Goal: Information Seeking & Learning: Check status

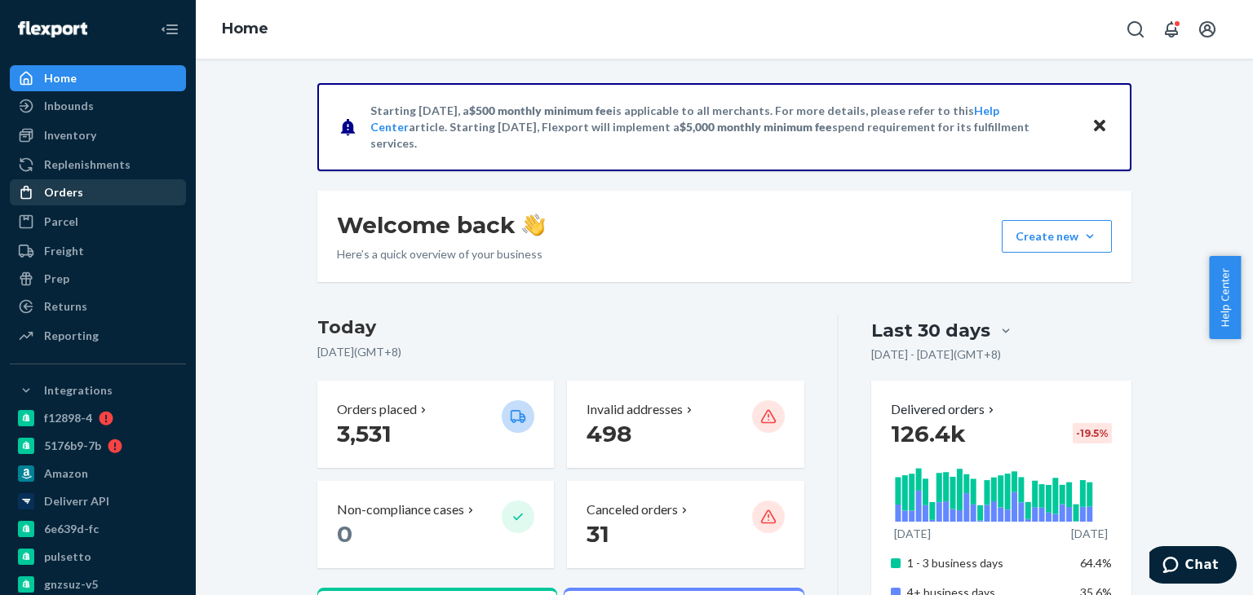
click at [82, 194] on div "Orders" at bounding box center [97, 192] width 173 height 23
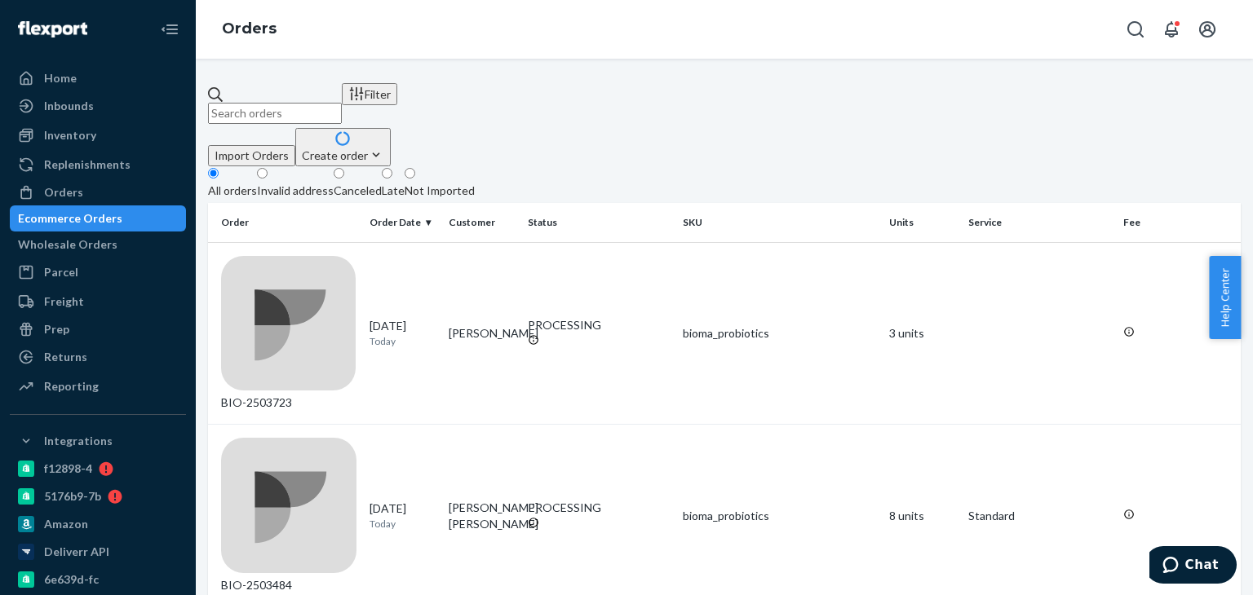
paste input "2470905"
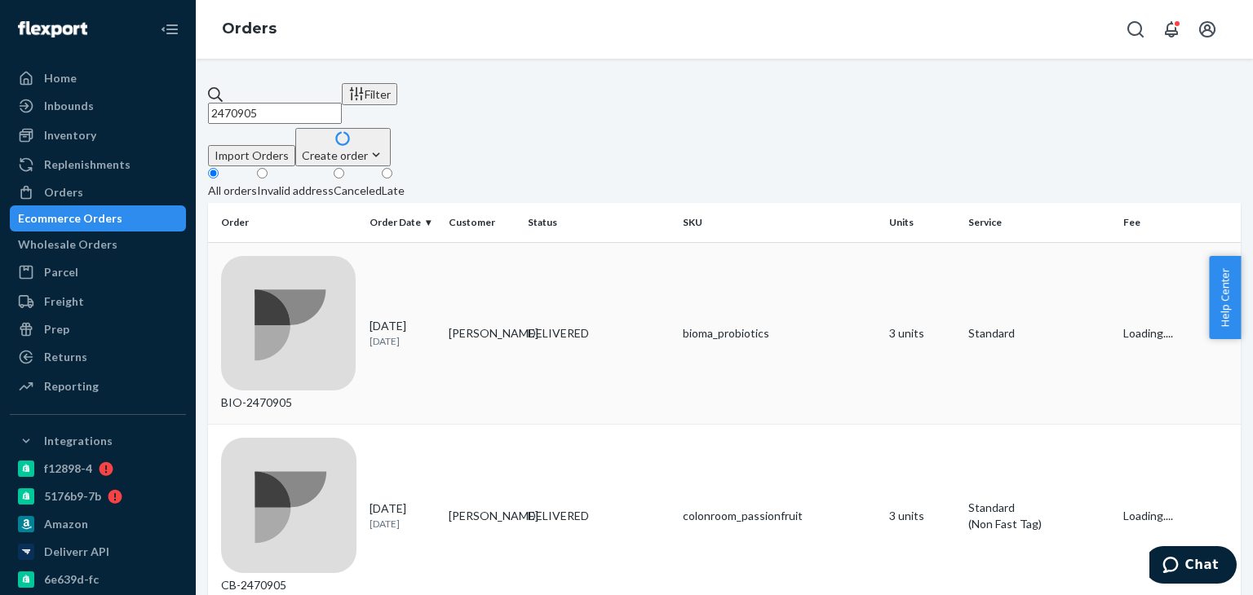
type input "2470905"
click at [488, 256] on td "[PERSON_NAME]" at bounding box center [481, 333] width 79 height 183
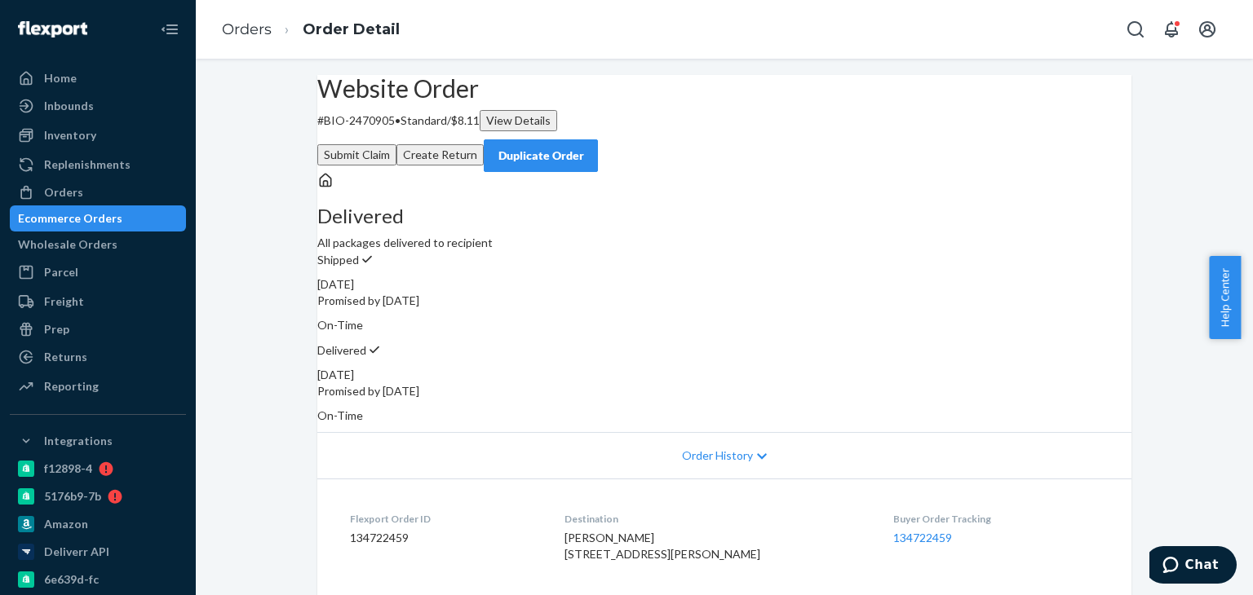
scroll to position [245, 0]
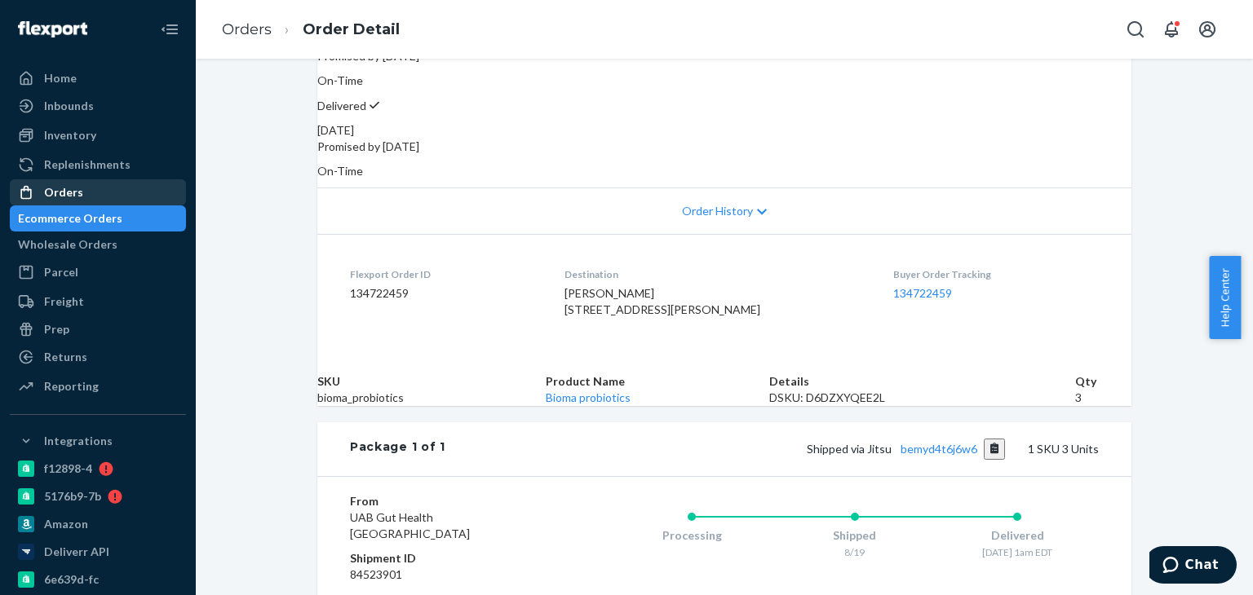
click at [147, 196] on div "Orders" at bounding box center [97, 192] width 173 height 23
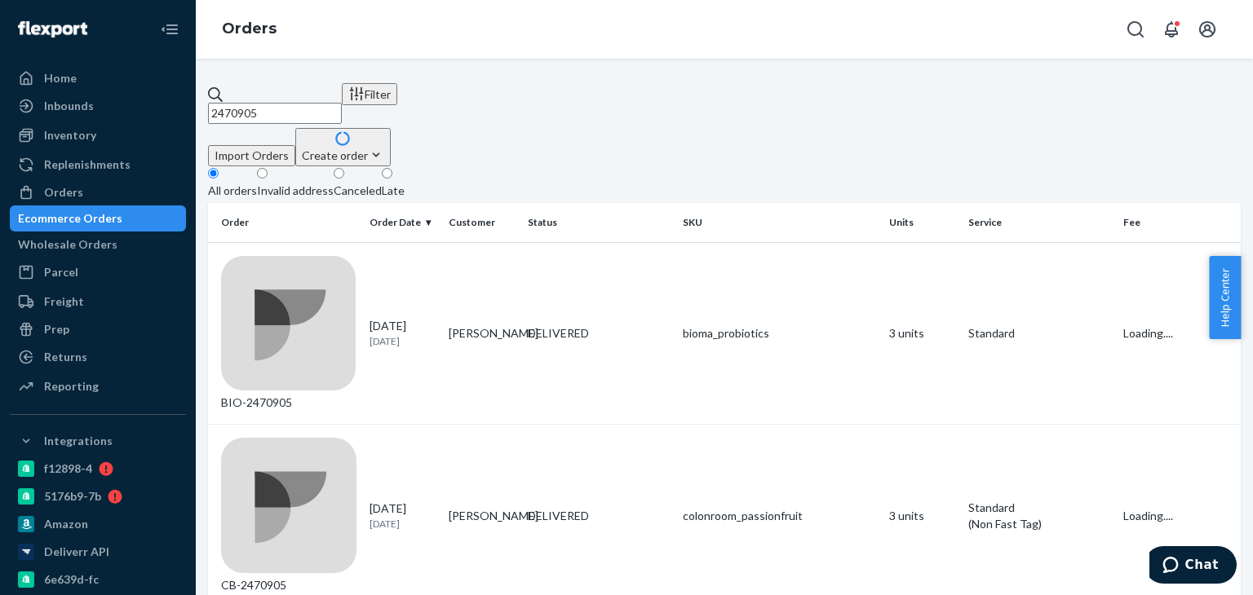
drag, startPoint x: 319, startPoint y: 95, endPoint x: 267, endPoint y: 97, distance: 52.2
click at [221, 104] on input "2470905" at bounding box center [275, 113] width 134 height 21
paste input "95413"
type input "2495413"
click at [508, 254] on td "[PERSON_NAME]" at bounding box center [481, 333] width 79 height 183
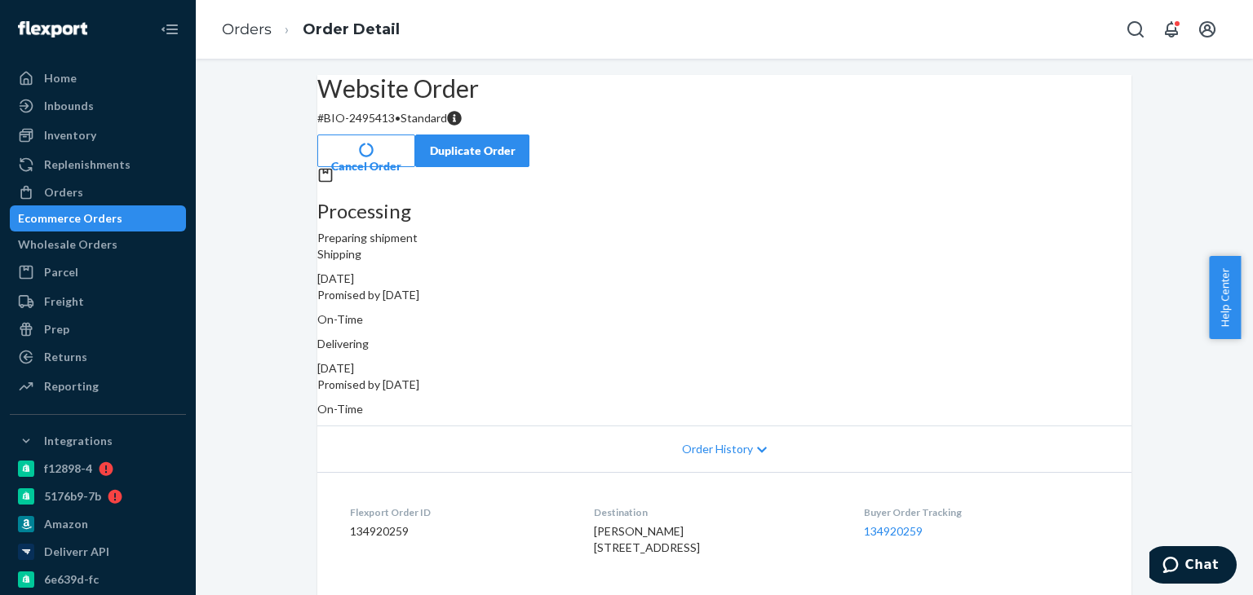
click at [415, 135] on button "Cancel Order" at bounding box center [366, 151] width 98 height 33
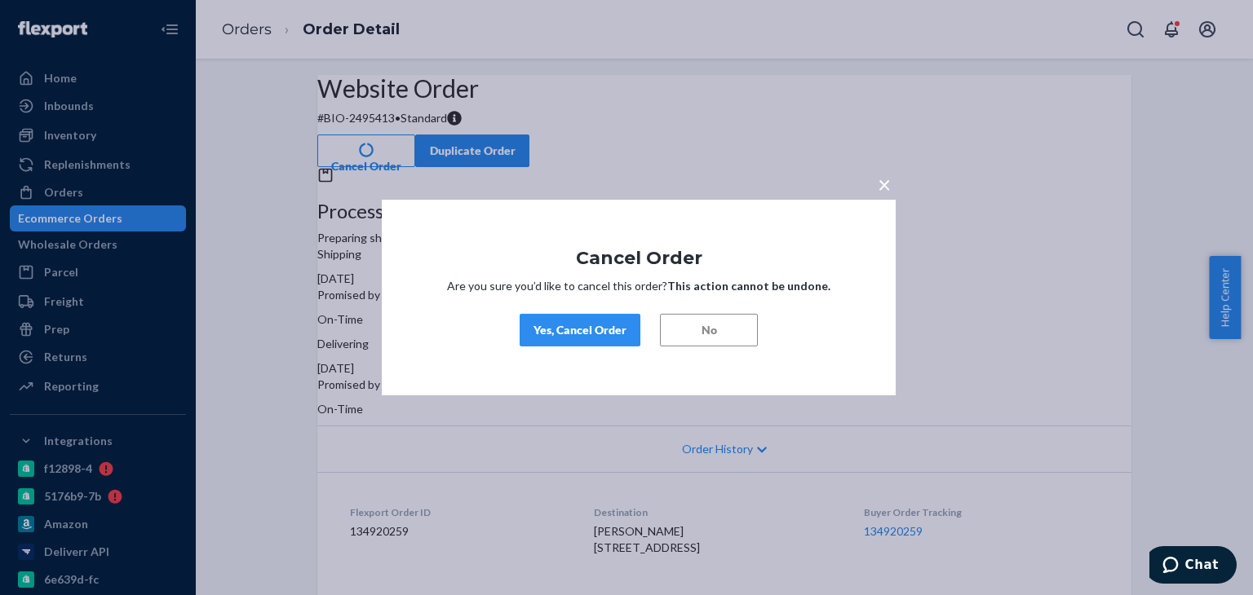
click at [594, 331] on div "Yes, Cancel Order" at bounding box center [579, 330] width 93 height 16
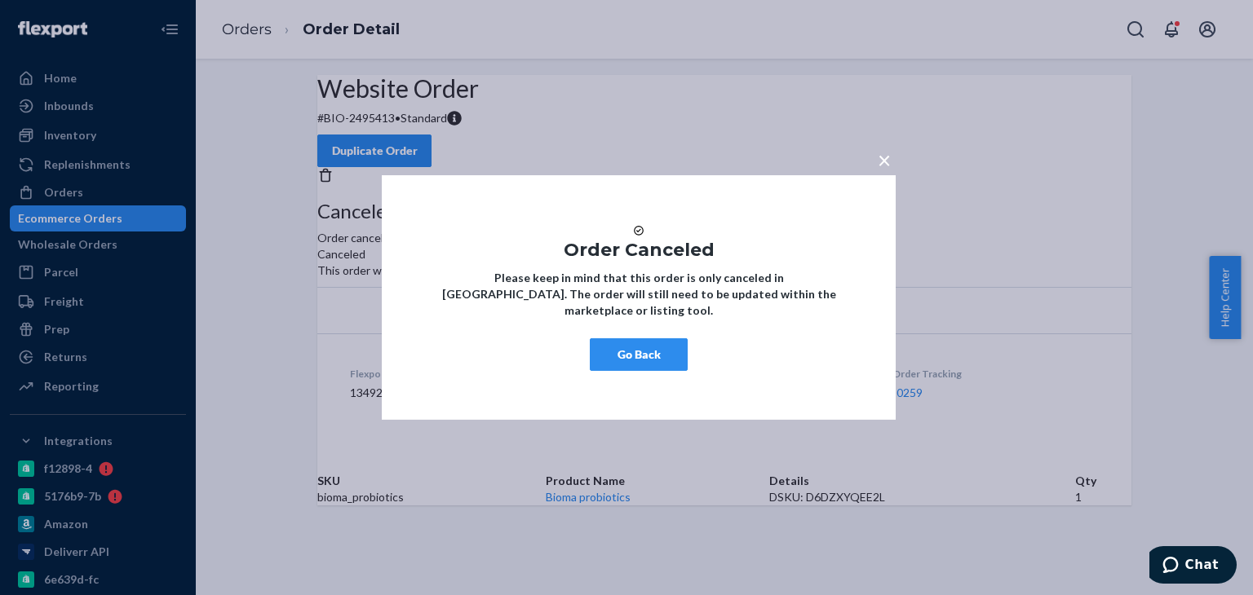
click at [631, 369] on button "Go Back" at bounding box center [639, 354] width 98 height 33
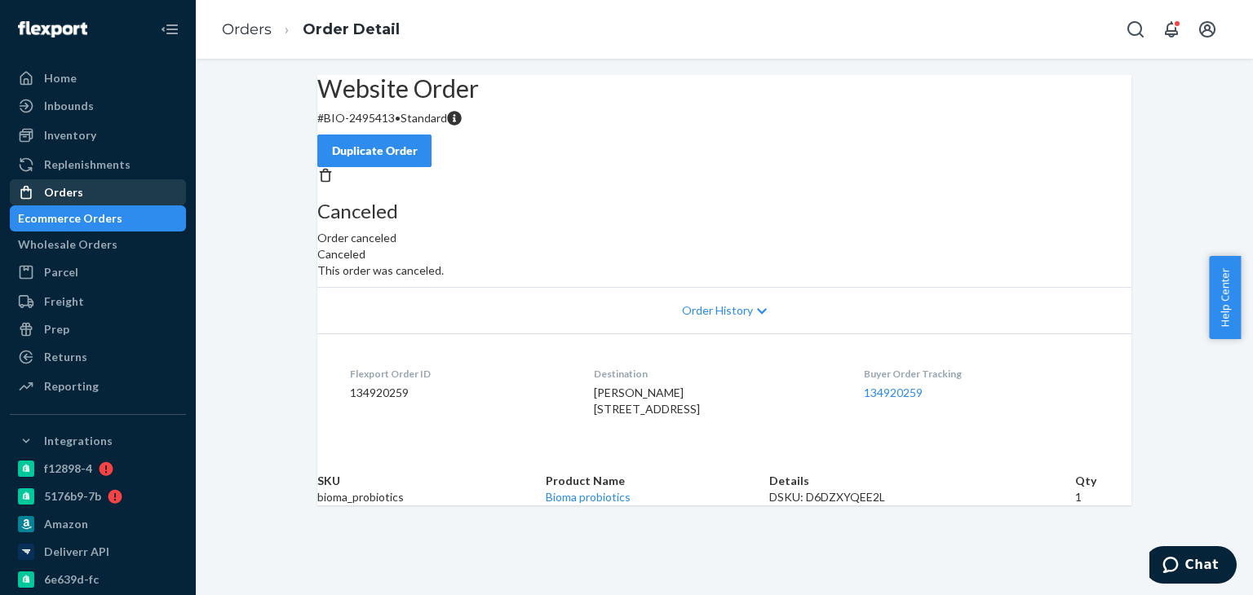
click at [120, 193] on div "Orders" at bounding box center [97, 192] width 173 height 23
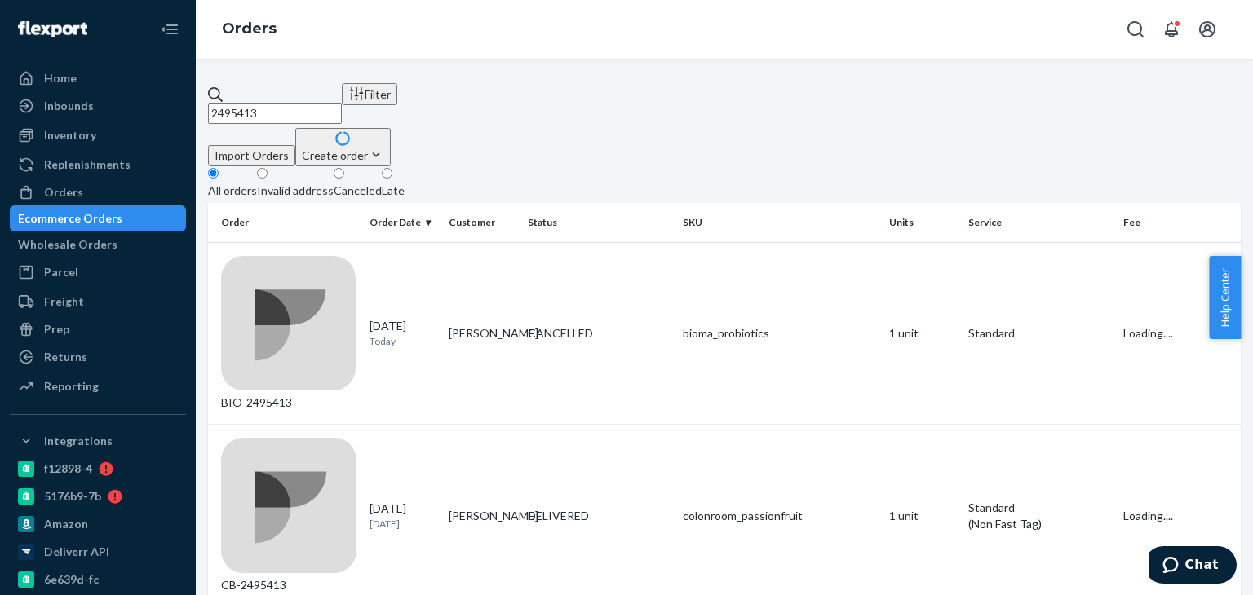
drag, startPoint x: 302, startPoint y: 100, endPoint x: 238, endPoint y: 115, distance: 65.3
click at [238, 115] on div "2495413" at bounding box center [275, 105] width 134 height 38
paste input "83007"
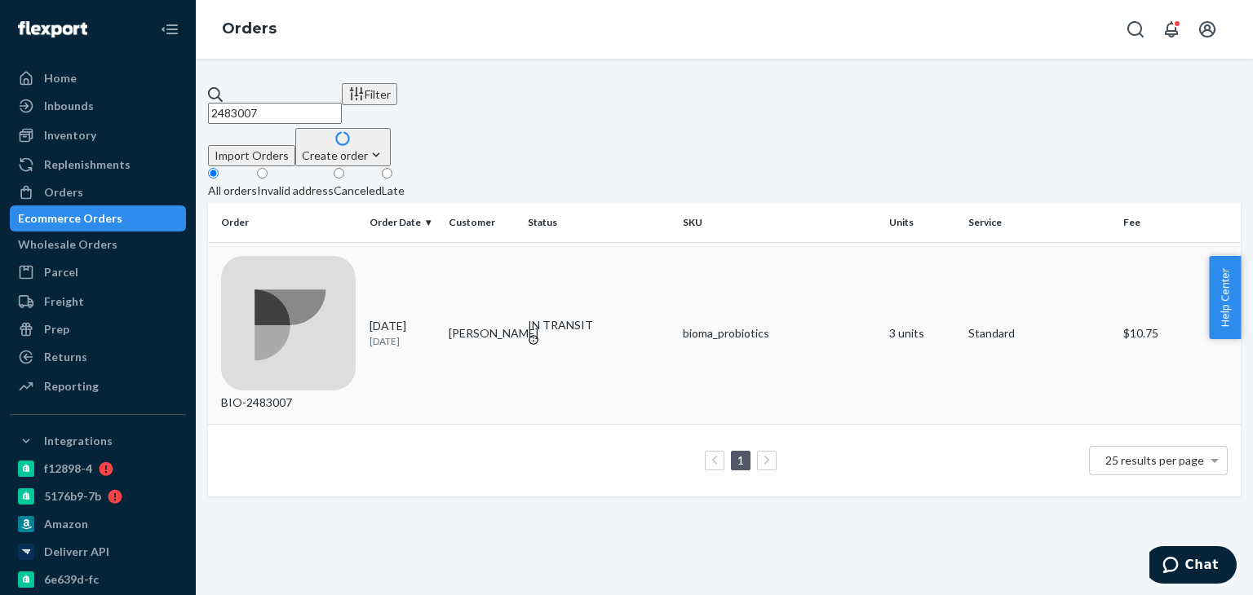
type input "2483007"
click at [626, 317] on div "IN TRANSIT" at bounding box center [599, 333] width 142 height 33
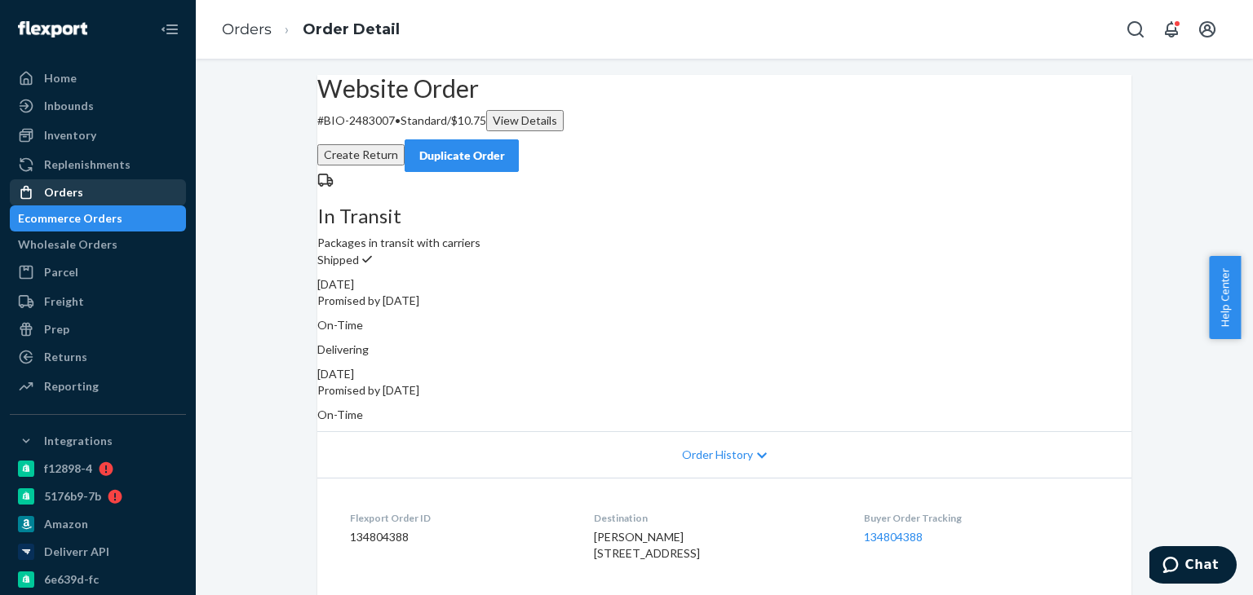
click at [113, 201] on div "Orders" at bounding box center [97, 192] width 173 height 23
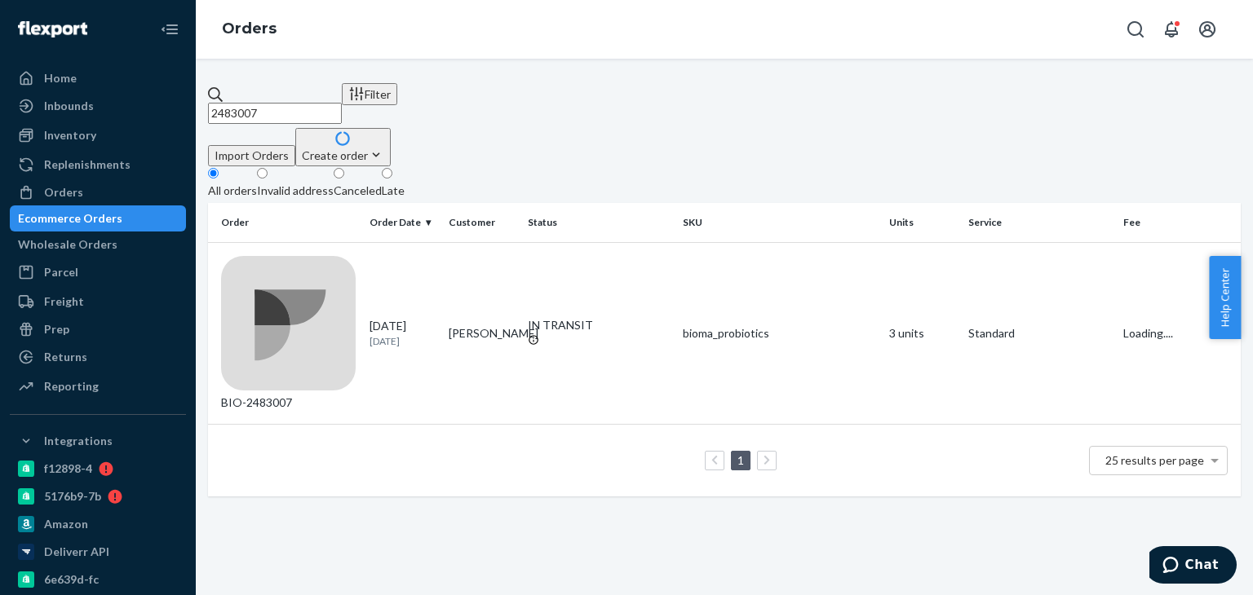
drag, startPoint x: 321, startPoint y: 95, endPoint x: 232, endPoint y: 104, distance: 89.3
click at [210, 113] on div "2483007 Filter Import Orders Create order Ecommerce order Removal order All ord…" at bounding box center [724, 289] width 1032 height 413
paste input "39525"
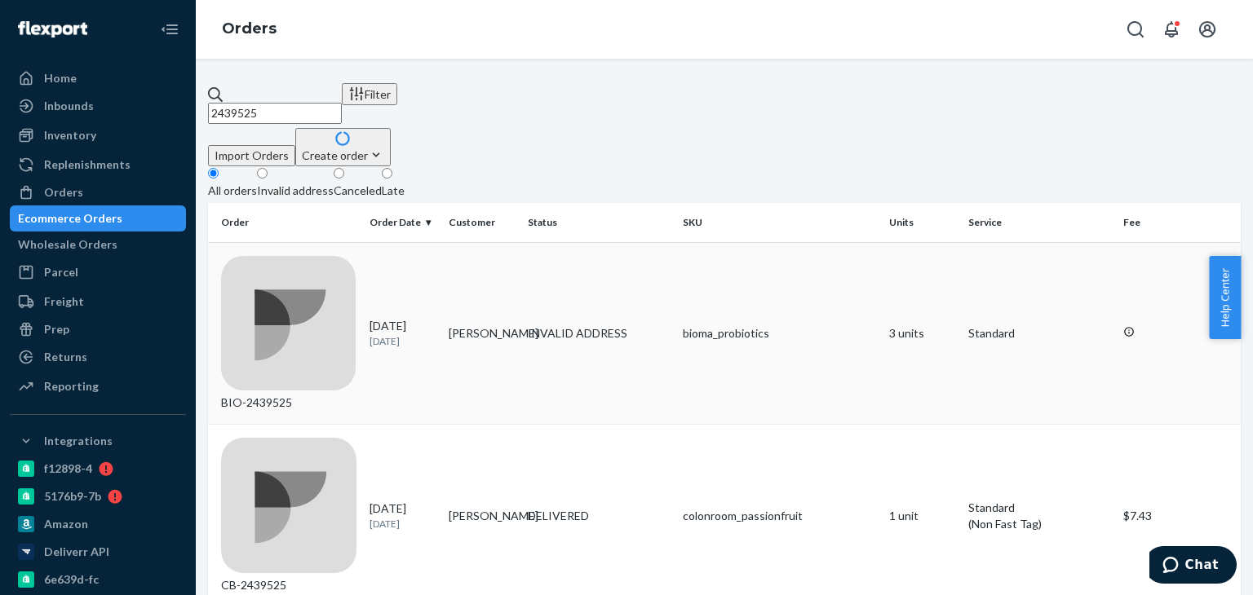
type input "2439525"
click at [516, 246] on td "[PERSON_NAME]" at bounding box center [481, 333] width 79 height 183
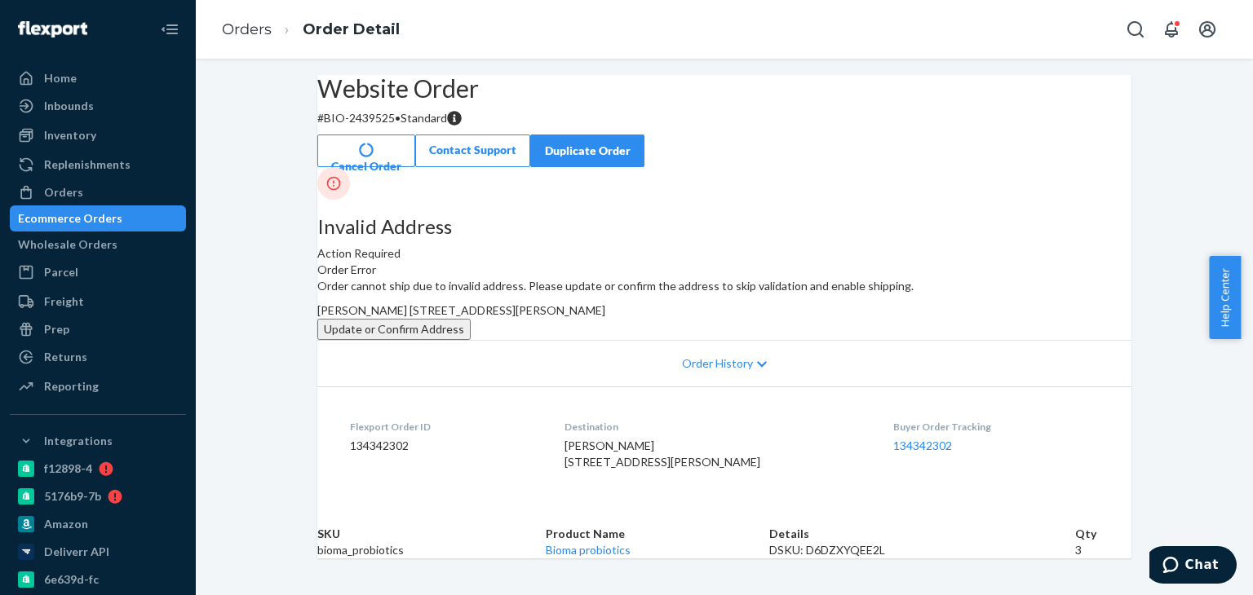
click at [471, 340] on button "Update or Confirm Address" at bounding box center [393, 329] width 153 height 21
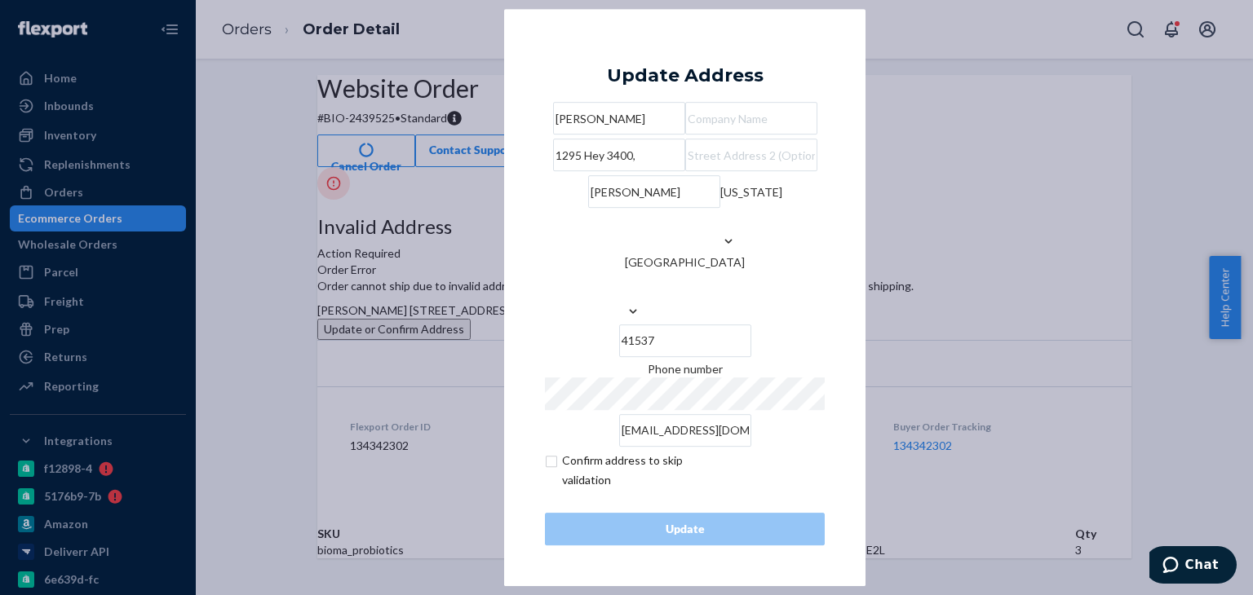
drag, startPoint x: 550, startPoint y: 193, endPoint x: 645, endPoint y: 191, distance: 94.6
click at [645, 171] on input "1295 Hey 3400," at bounding box center [619, 155] width 132 height 33
paste input "wy 3400"
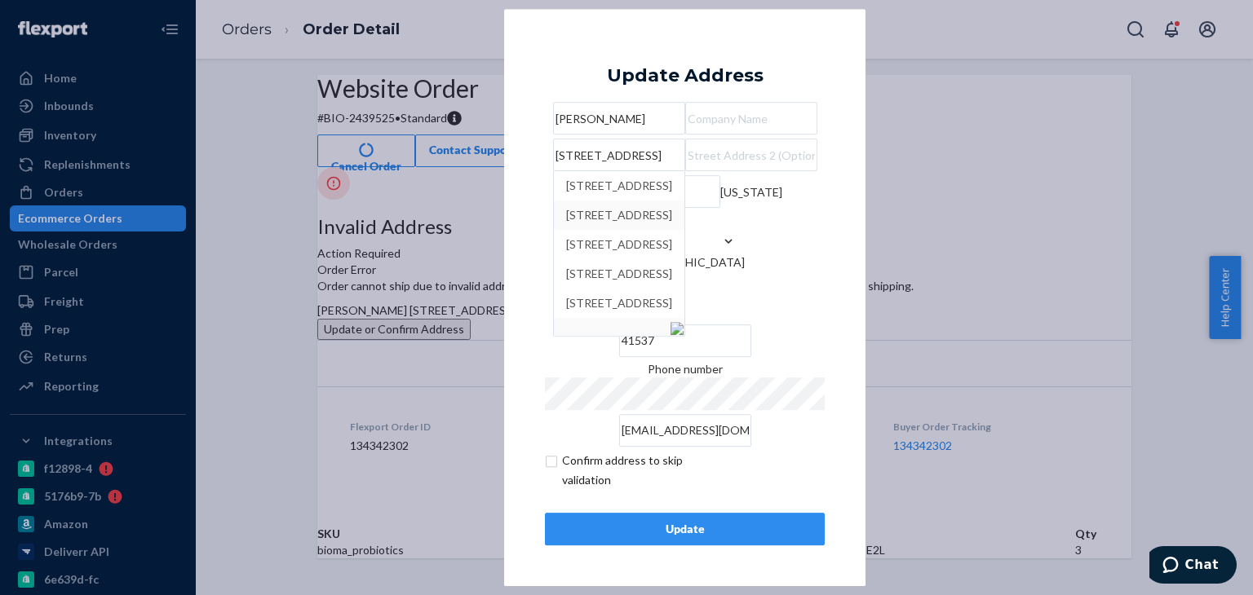
type input "[STREET_ADDRESS]"
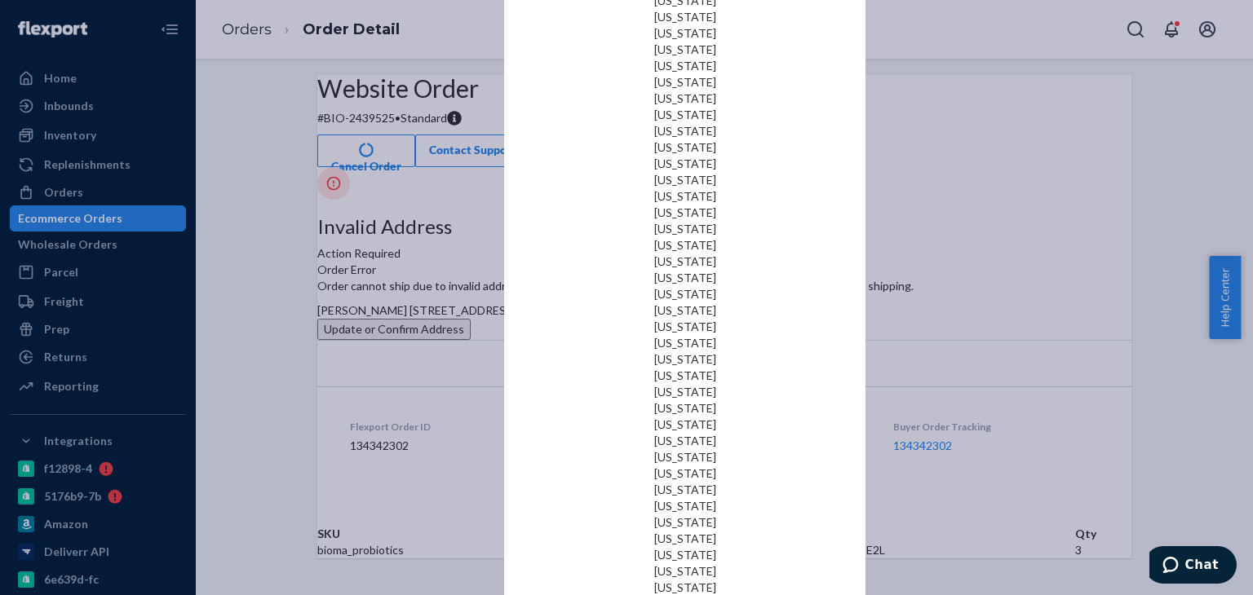
scroll to position [487, 0]
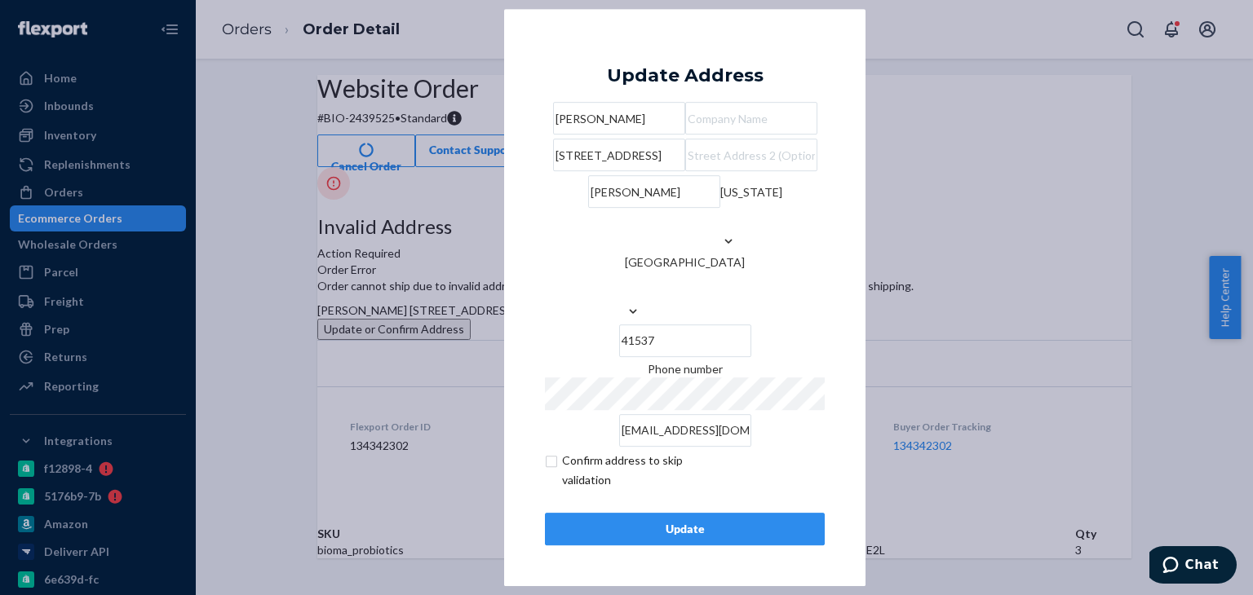
click at [685, 537] on div "Update" at bounding box center [685, 529] width 252 height 16
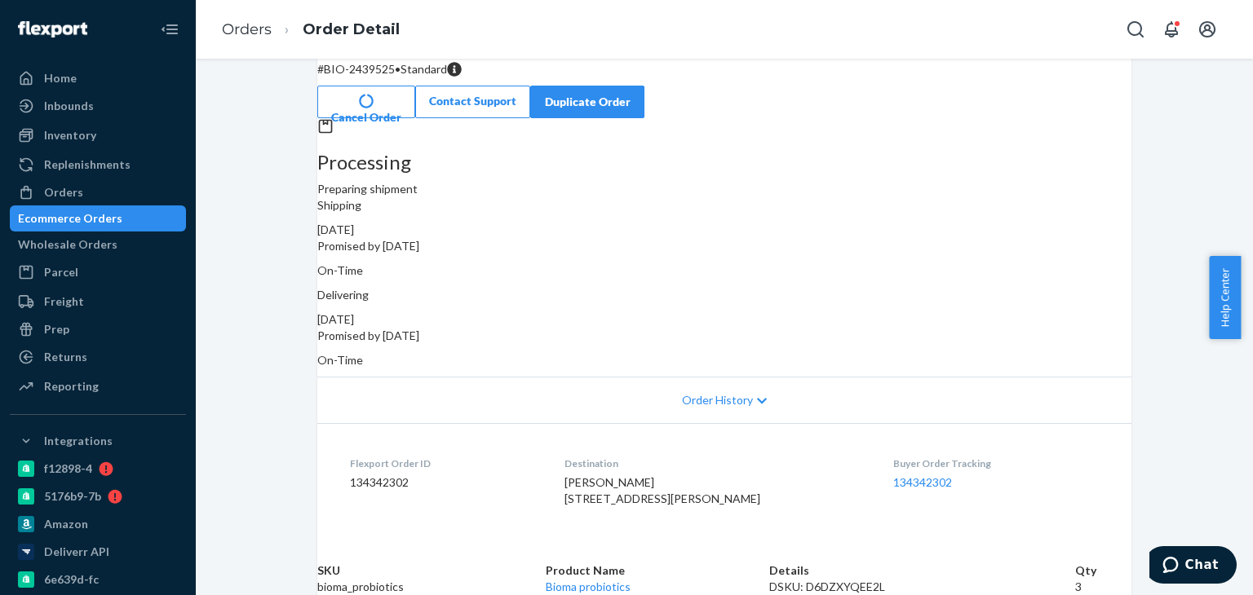
scroll to position [0, 0]
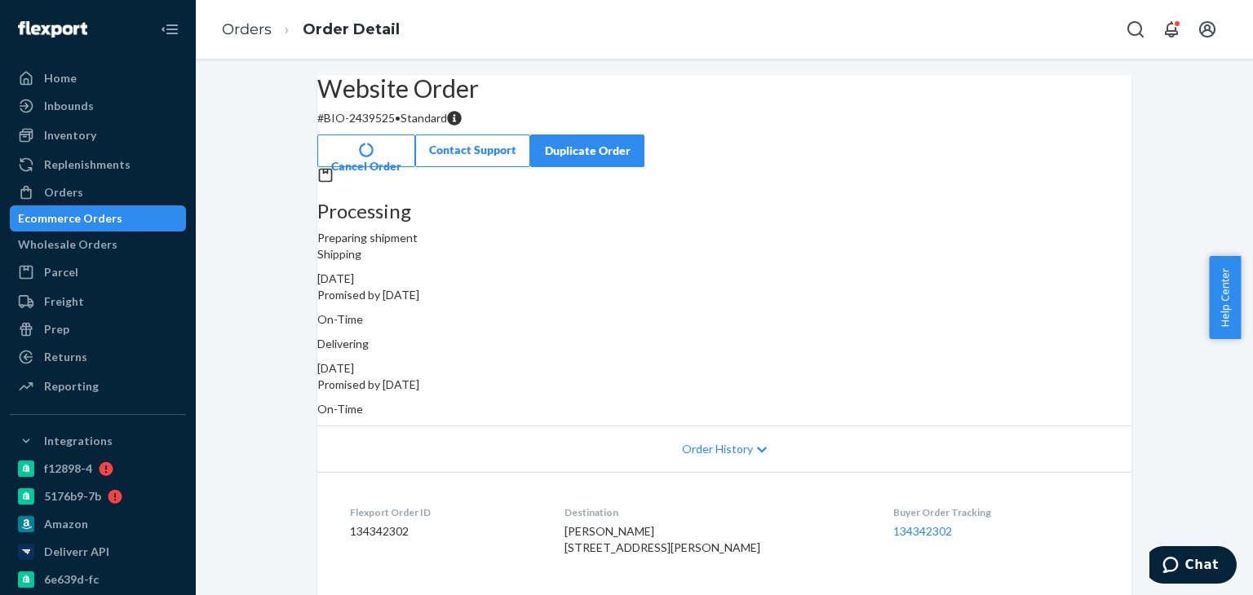
drag, startPoint x: 83, startPoint y: 197, endPoint x: 186, endPoint y: 131, distance: 121.7
click at [84, 197] on div "Orders" at bounding box center [97, 192] width 173 height 23
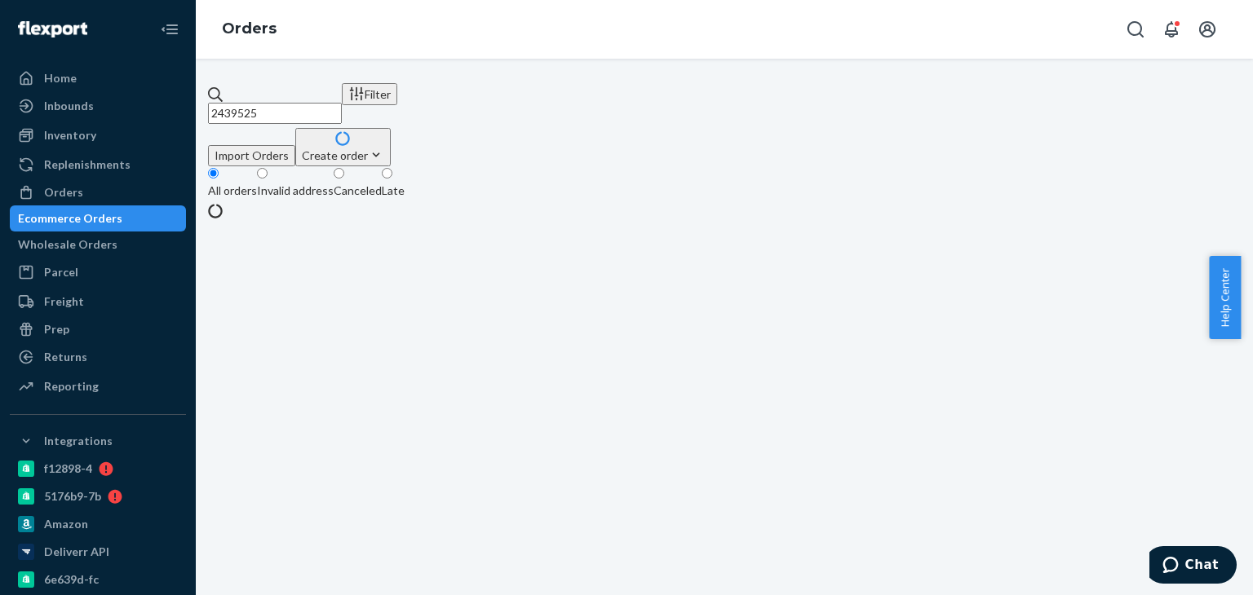
drag, startPoint x: 307, startPoint y: 94, endPoint x: 240, endPoint y: 94, distance: 66.9
click at [239, 94] on div "2439525" at bounding box center [275, 105] width 134 height 38
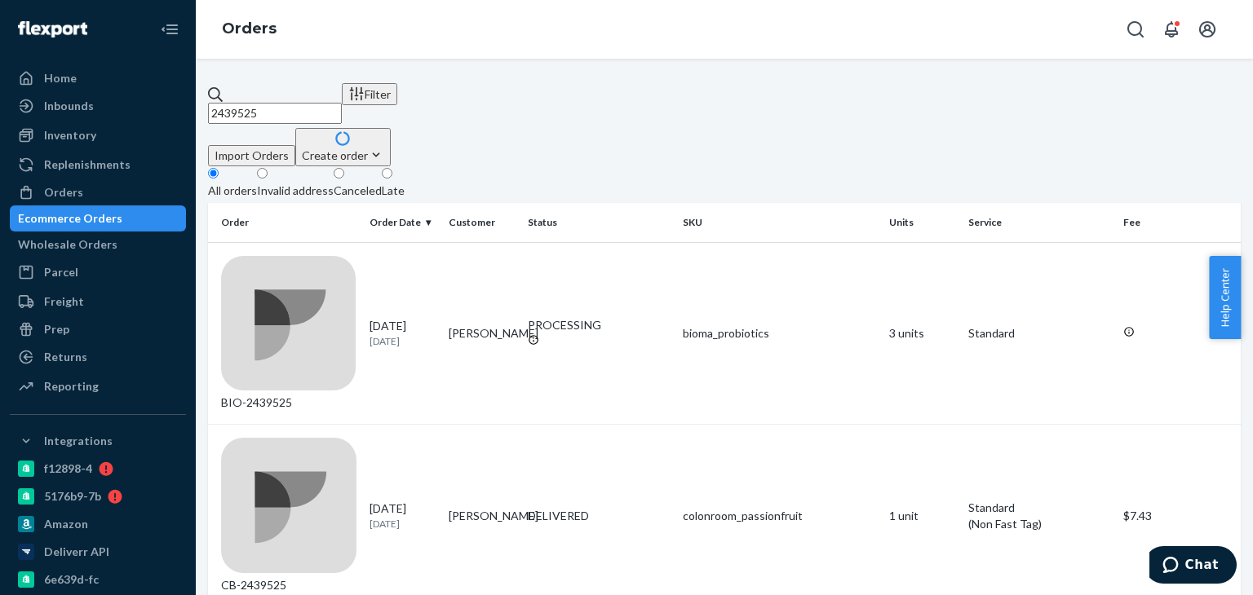
paste input "8991"
type input "2489915"
click at [544, 317] on div "IN TRANSIT" at bounding box center [599, 325] width 142 height 16
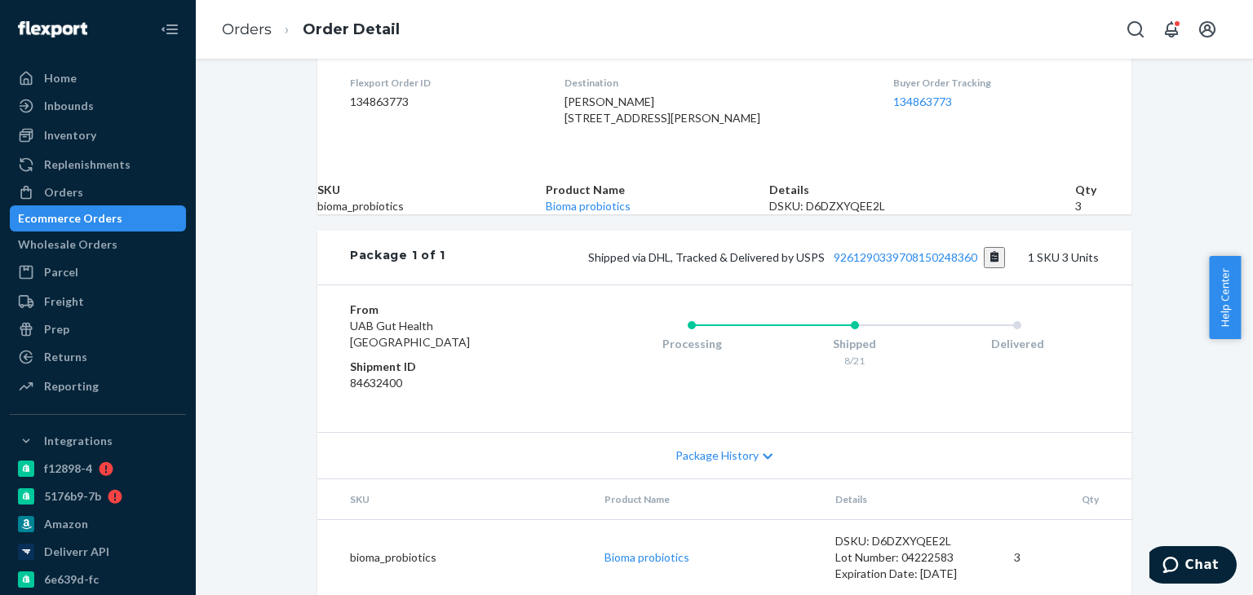
scroll to position [517, 0]
click at [851, 250] on link "9261290339708150248360" at bounding box center [905, 257] width 144 height 14
click at [133, 192] on div "Orders" at bounding box center [97, 192] width 173 height 23
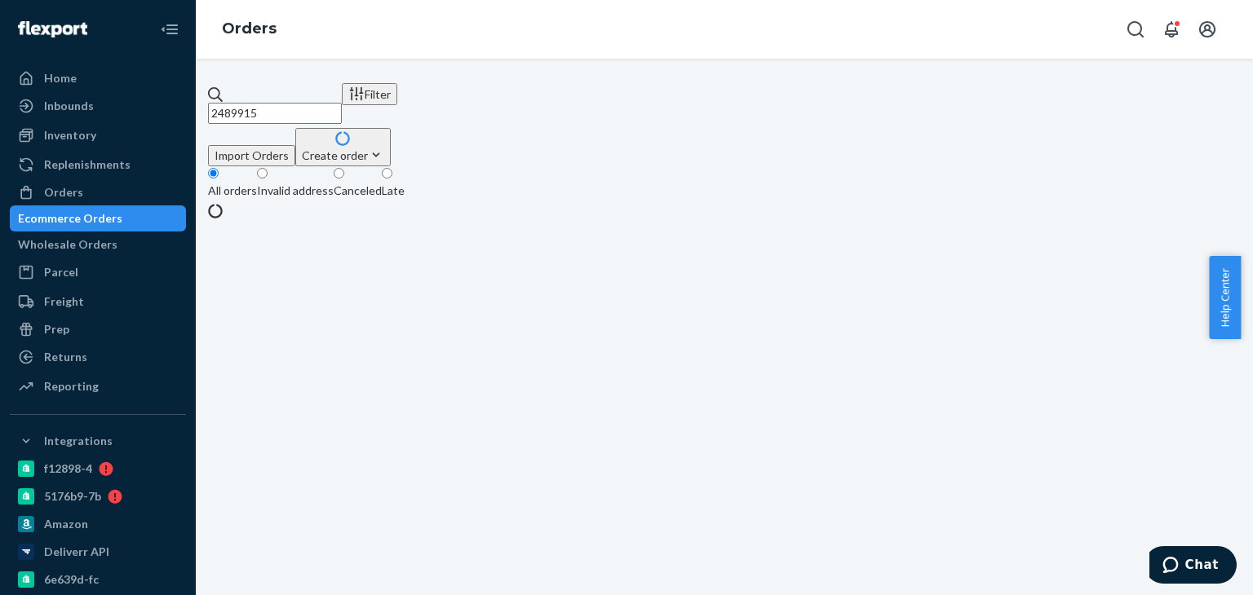
drag, startPoint x: 304, startPoint y: 95, endPoint x: 245, endPoint y: 105, distance: 60.3
click at [245, 105] on input "2489915" at bounding box center [275, 113] width 134 height 21
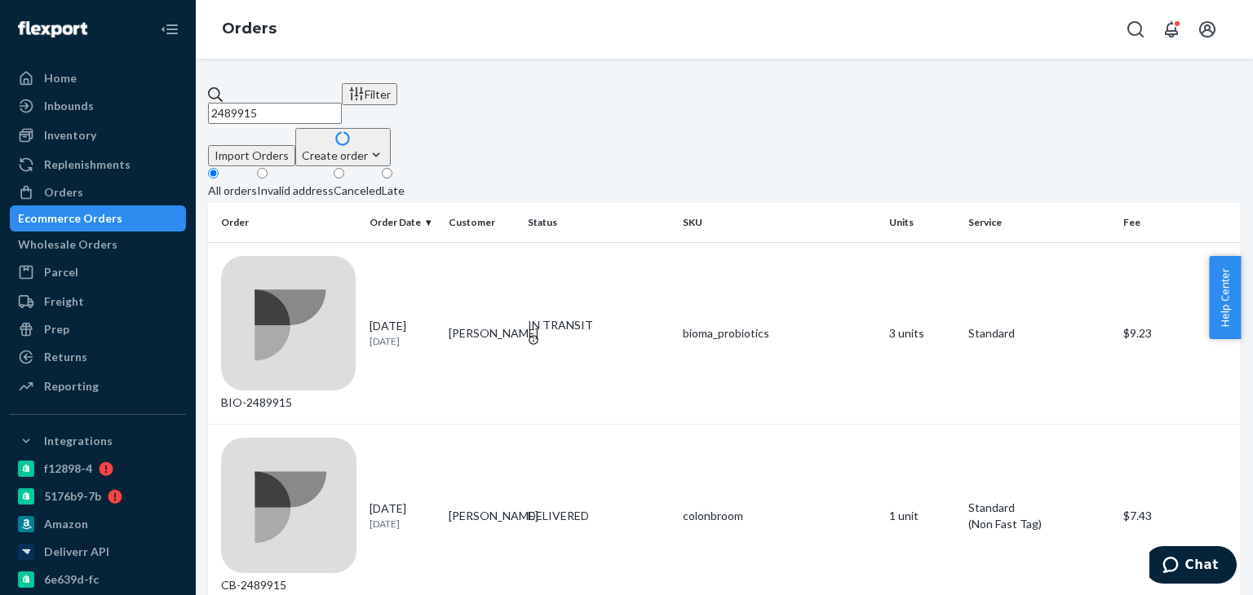
paste input "3852"
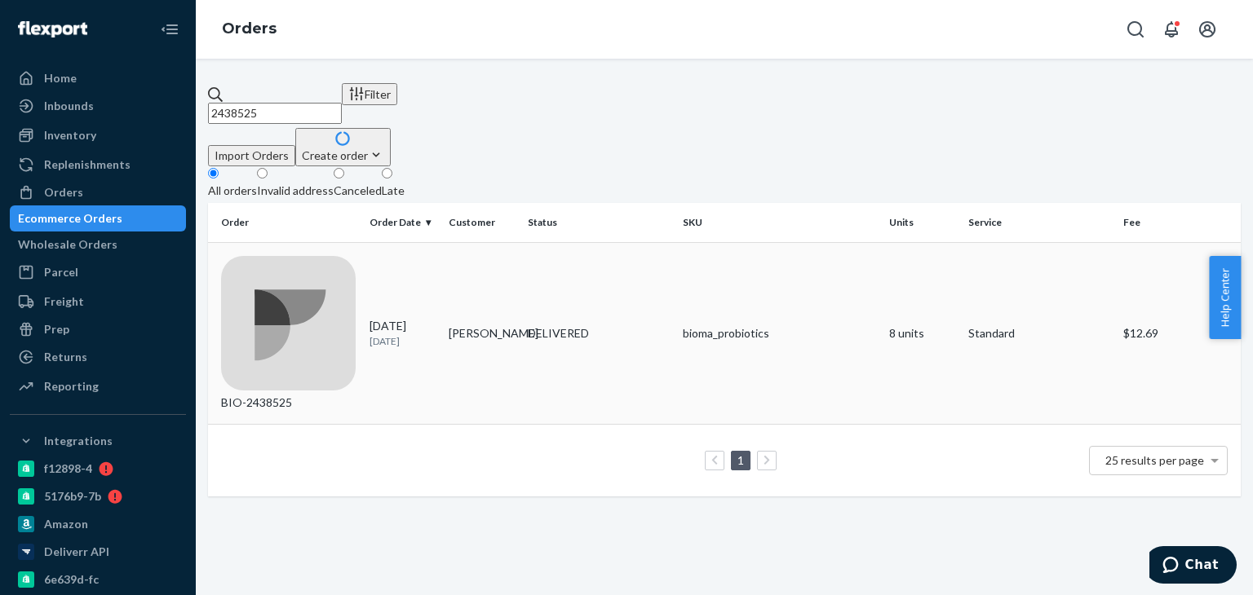
type input "2438525"
click at [617, 242] on td "DELIVERED" at bounding box center [598, 333] width 155 height 183
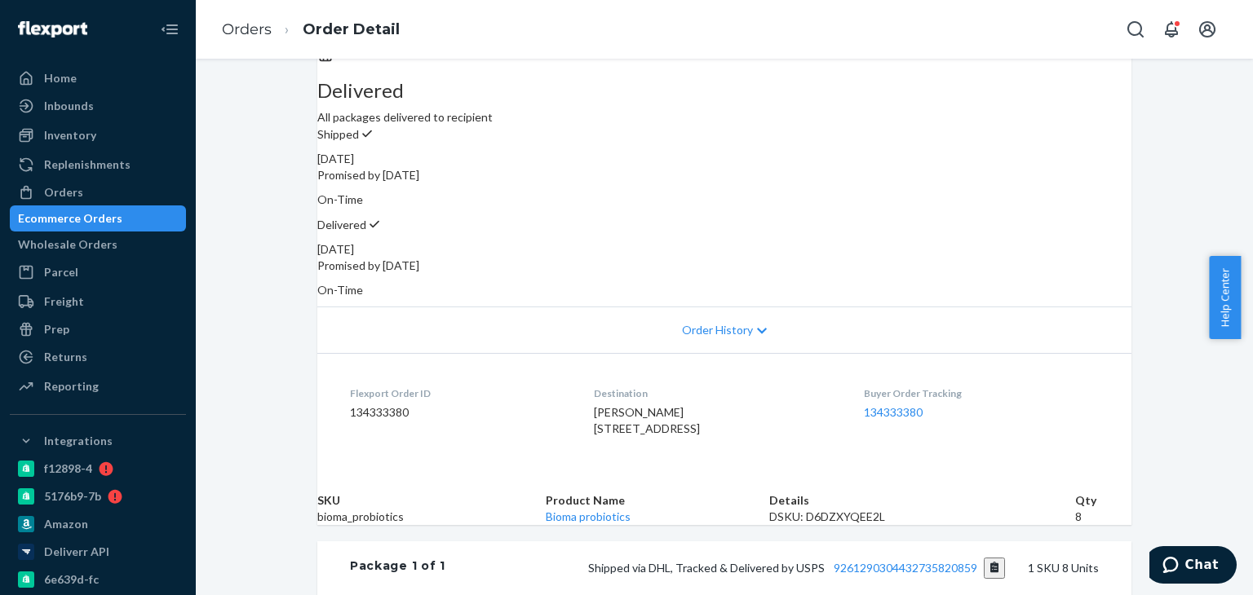
scroll to position [163, 0]
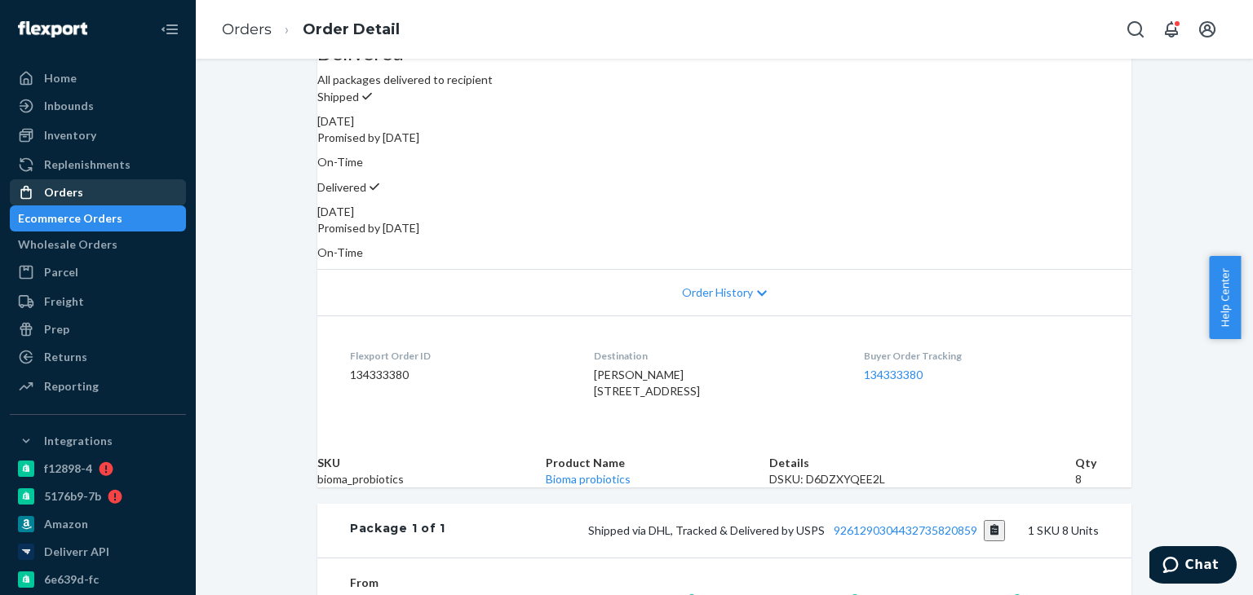
click at [93, 194] on div "Orders" at bounding box center [97, 192] width 173 height 23
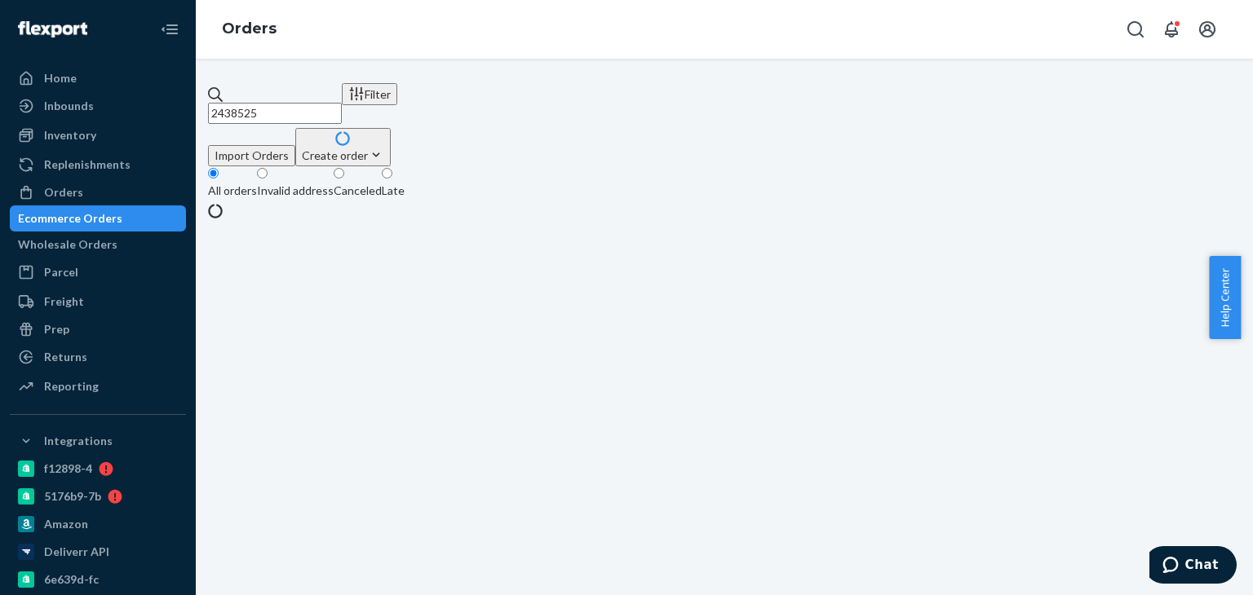
drag, startPoint x: 299, startPoint y: 102, endPoint x: 238, endPoint y: 99, distance: 61.2
click at [238, 99] on div "2438525" at bounding box center [275, 105] width 134 height 38
paste input "1305868"
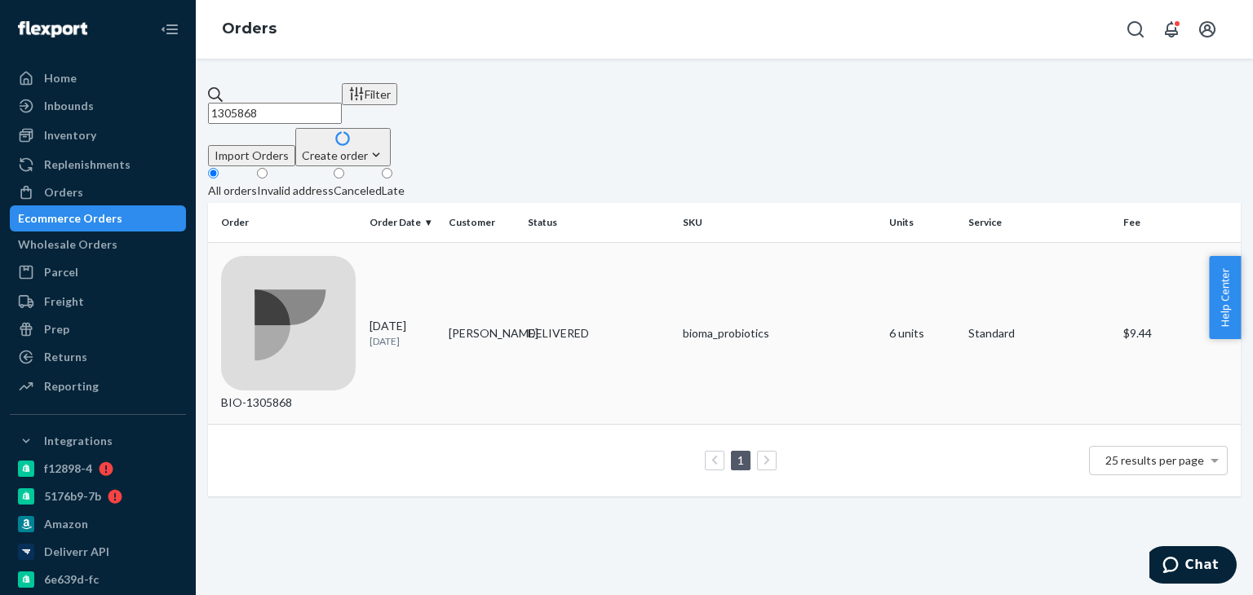
type input "1305868"
click at [619, 242] on td "DELIVERED" at bounding box center [598, 333] width 155 height 183
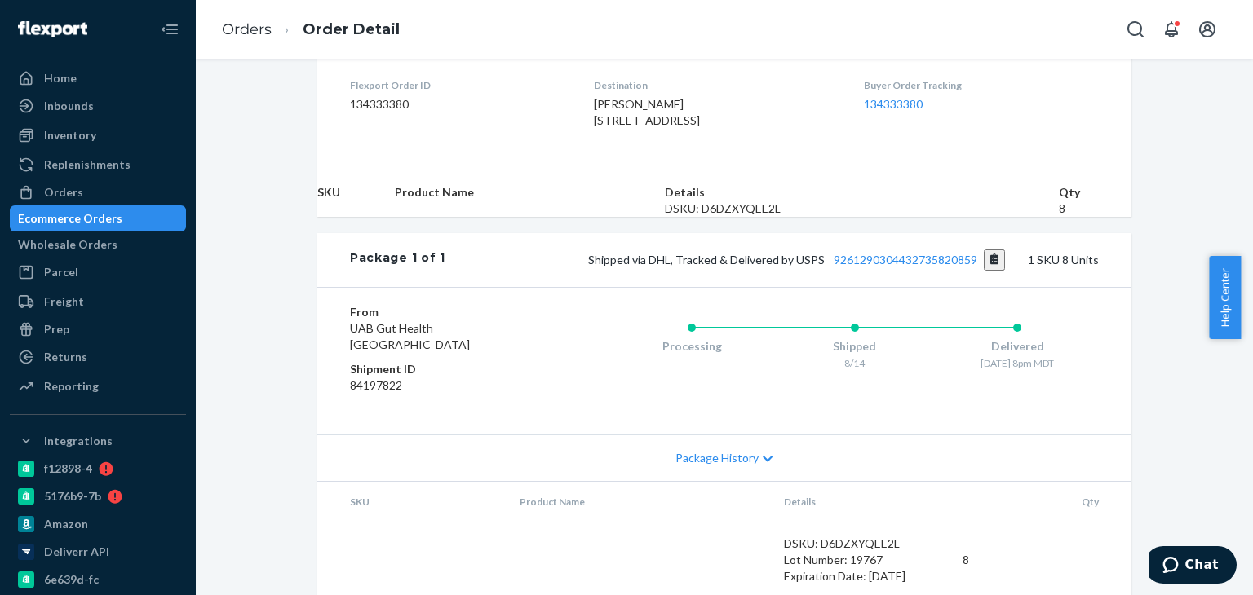
scroll to position [517, 0]
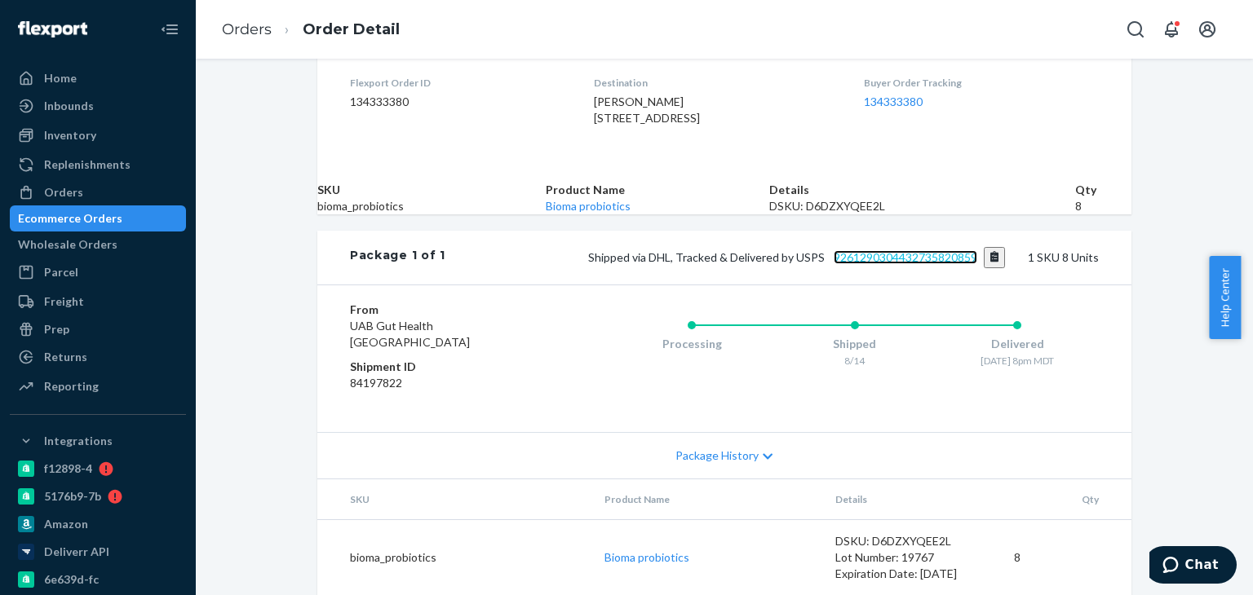
click at [841, 250] on link "9261290304432735820859" at bounding box center [905, 257] width 144 height 14
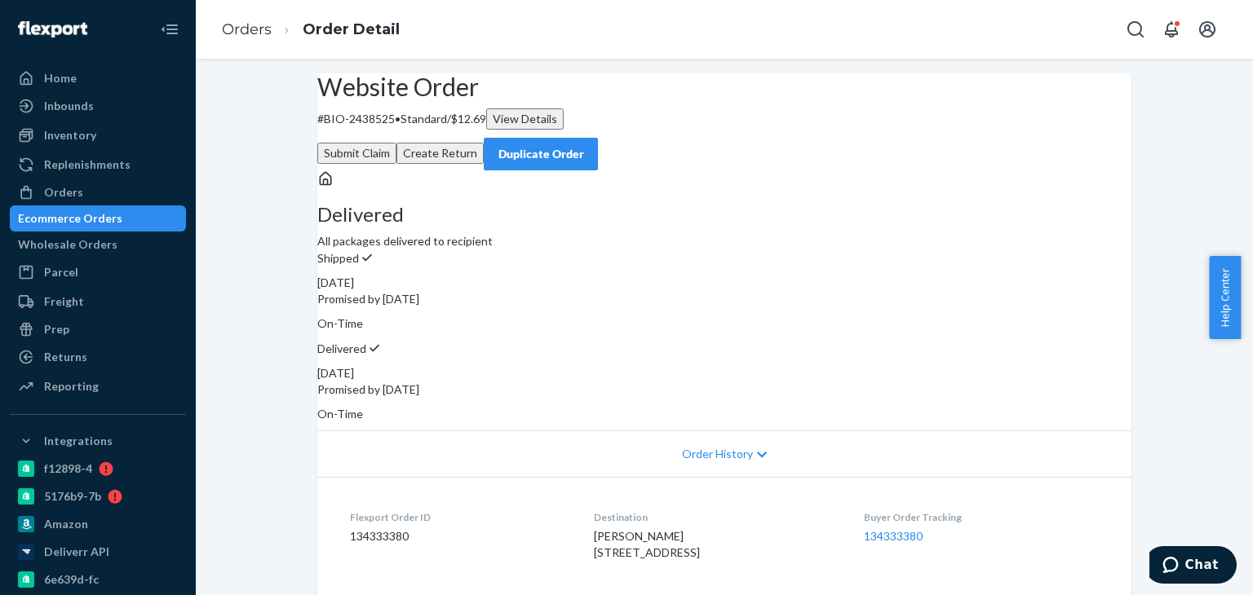
scroll to position [0, 0]
drag, startPoint x: 62, startPoint y: 183, endPoint x: 72, endPoint y: 181, distance: 10.1
click at [62, 183] on div "Orders" at bounding box center [97, 192] width 173 height 23
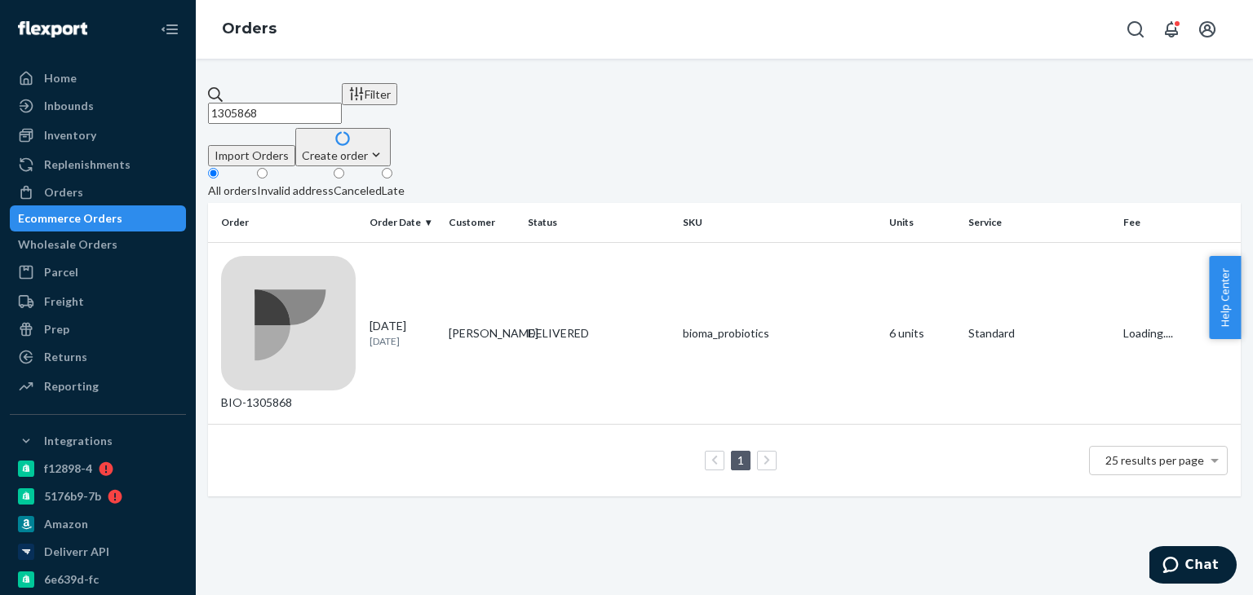
drag, startPoint x: 296, startPoint y: 100, endPoint x: 245, endPoint y: 95, distance: 50.9
click at [247, 103] on input "1305868" at bounding box center [275, 113] width 134 height 21
paste input "2410422"
type input "2410422"
click at [642, 317] on div "DELIVERED" at bounding box center [599, 333] width 142 height 33
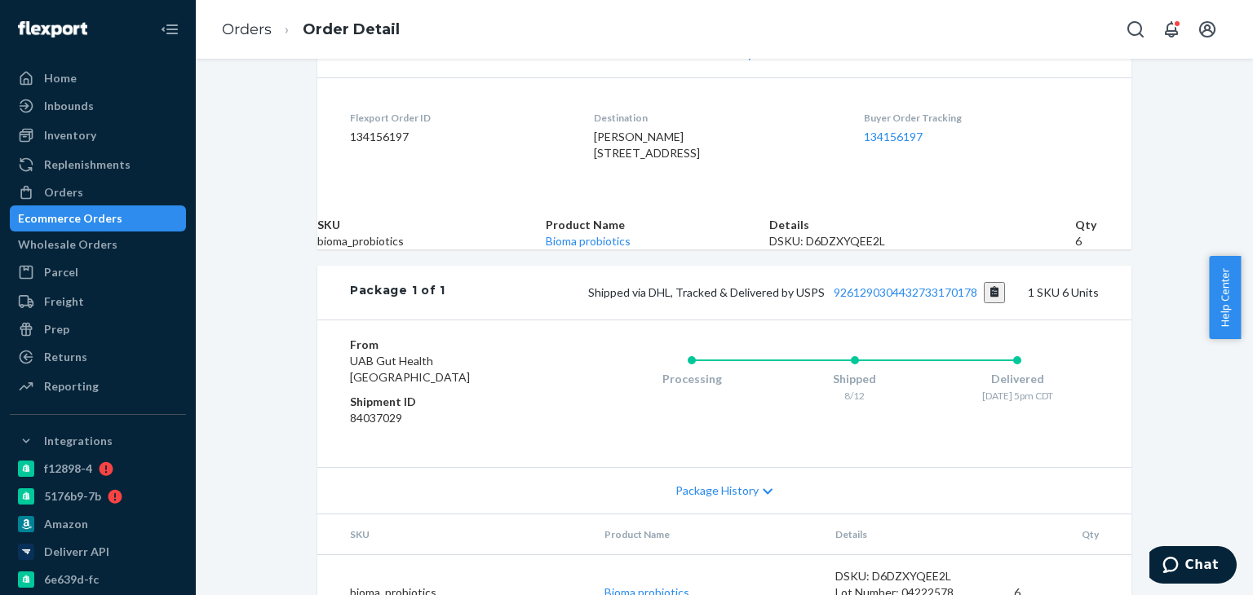
scroll to position [489, 0]
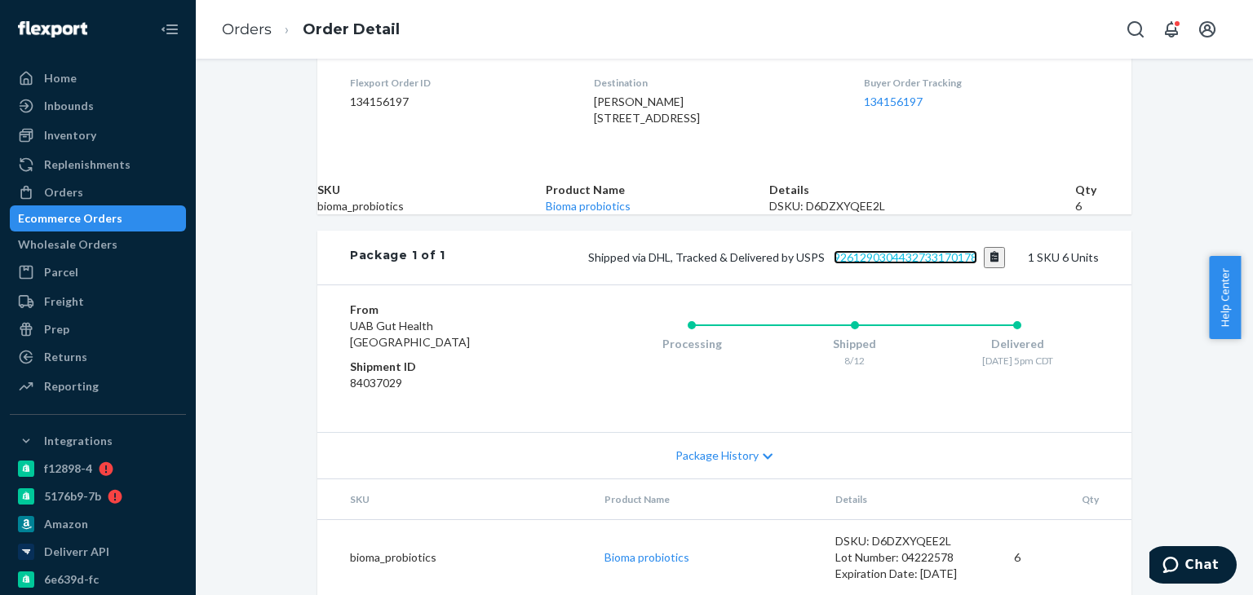
click at [877, 264] on link "9261290304432733170178" at bounding box center [905, 257] width 144 height 14
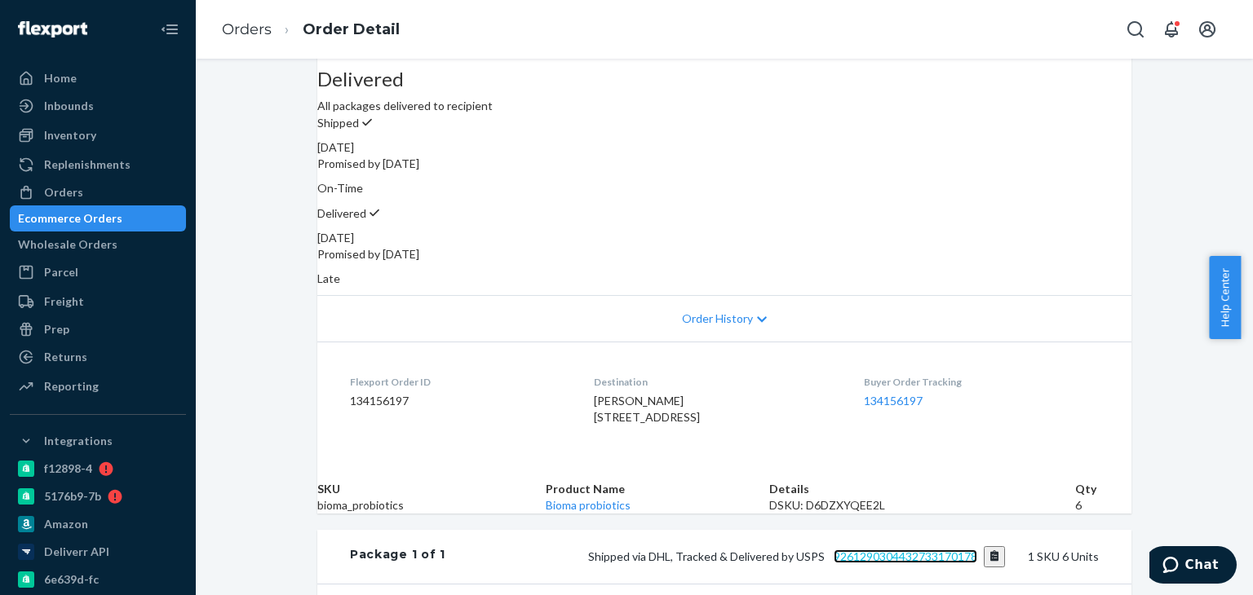
scroll to position [109, 0]
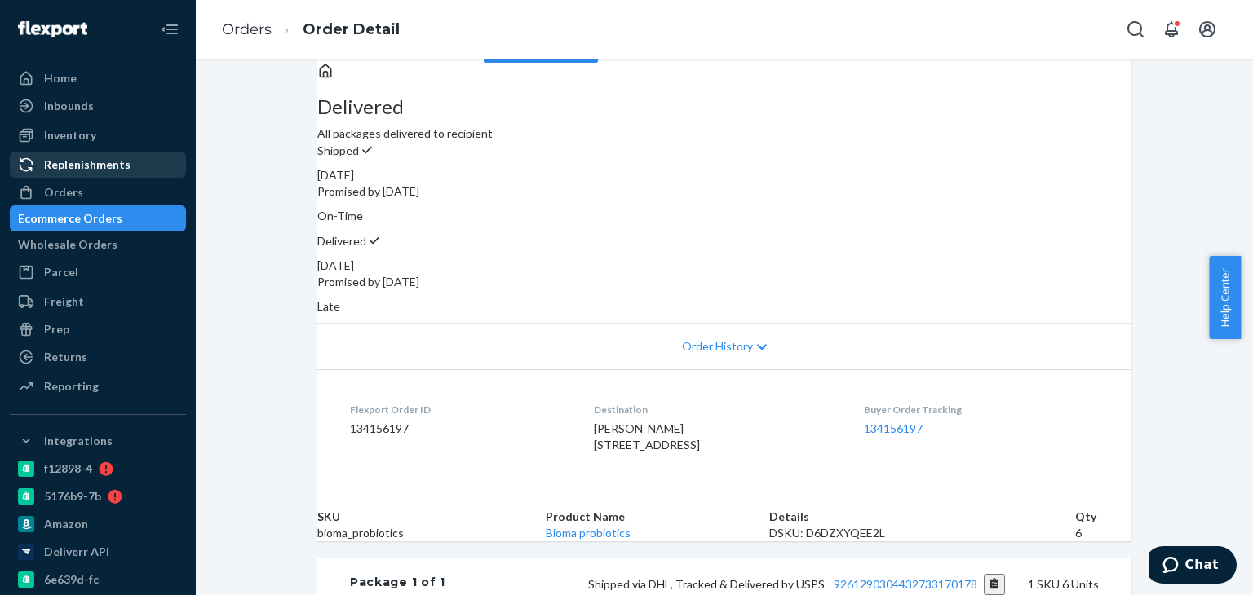
drag, startPoint x: 65, startPoint y: 197, endPoint x: 130, endPoint y: 171, distance: 70.0
click at [65, 197] on div "Orders" at bounding box center [63, 192] width 39 height 16
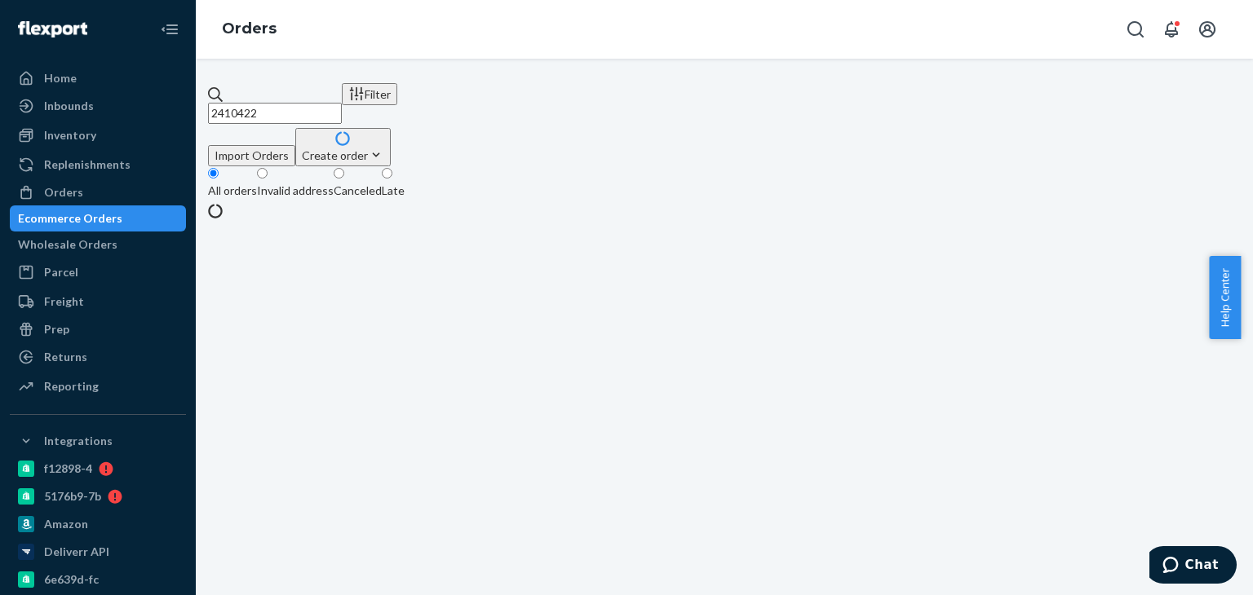
drag, startPoint x: 307, startPoint y: 91, endPoint x: 228, endPoint y: 104, distance: 80.3
click at [228, 104] on input "2410422" at bounding box center [275, 113] width 134 height 21
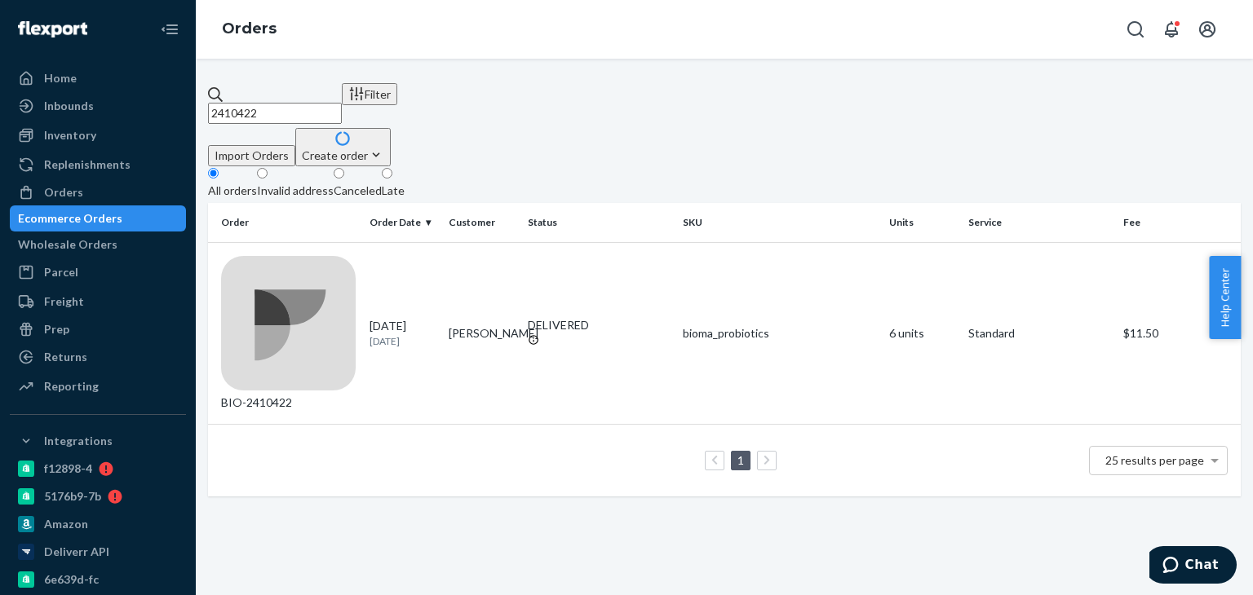
paste input "23433"
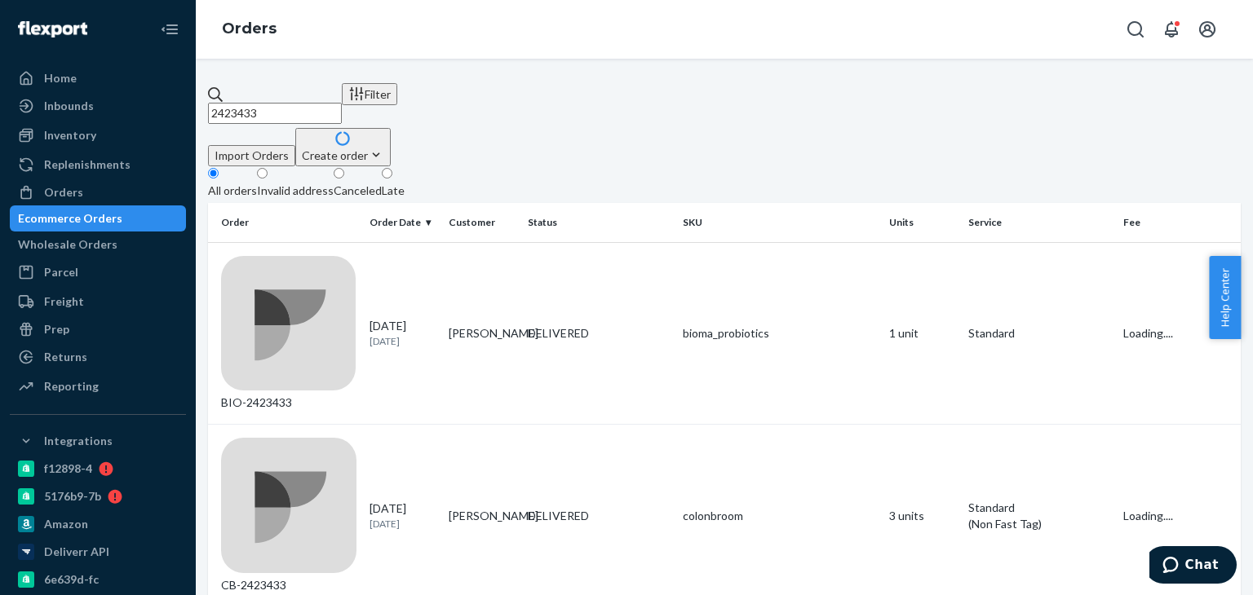
type input "2423433"
click at [611, 242] on td "DELIVERED" at bounding box center [598, 333] width 155 height 183
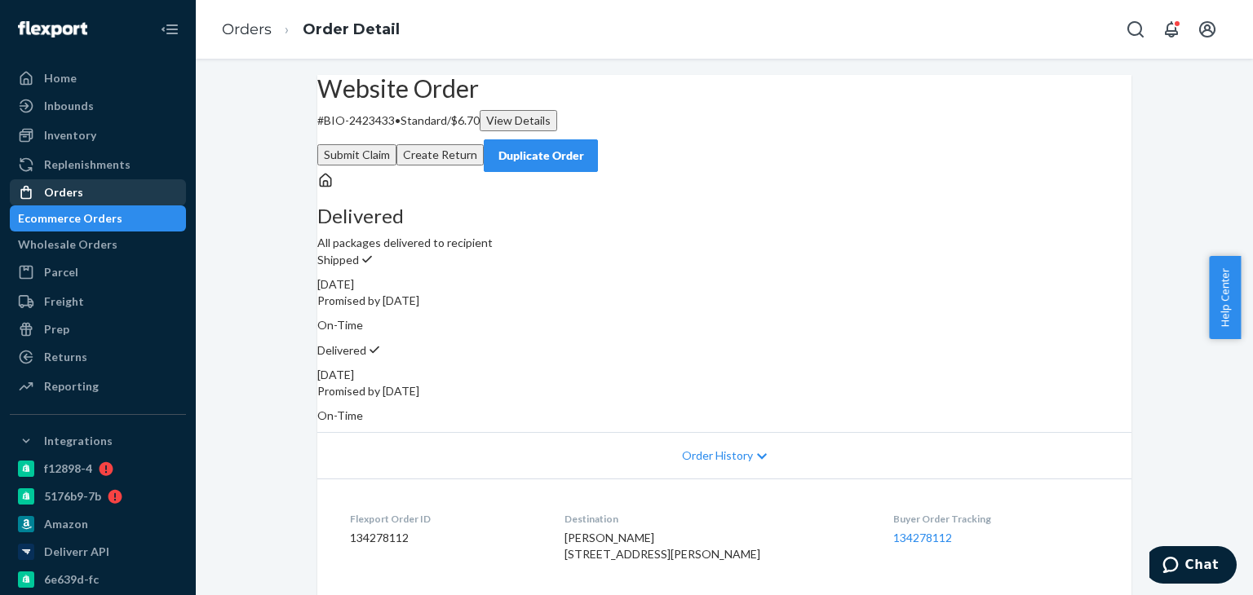
click at [86, 181] on div "Orders" at bounding box center [97, 192] width 173 height 23
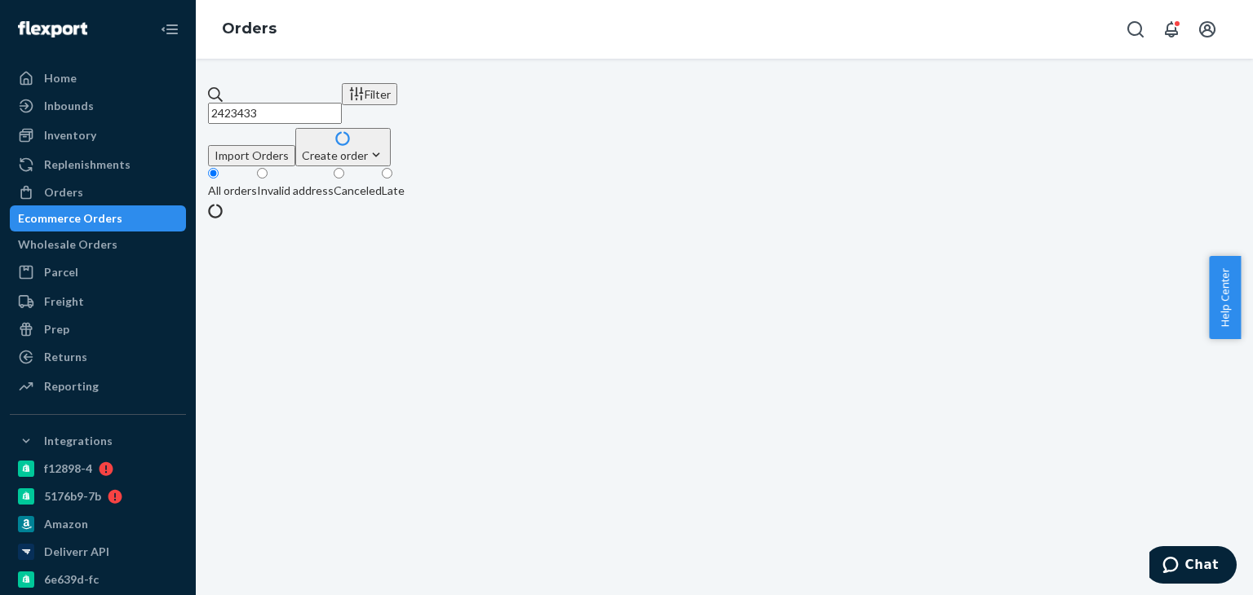
drag, startPoint x: 304, startPoint y: 99, endPoint x: 247, endPoint y: 99, distance: 57.1
click at [247, 103] on input "2423433" at bounding box center [275, 113] width 134 height 21
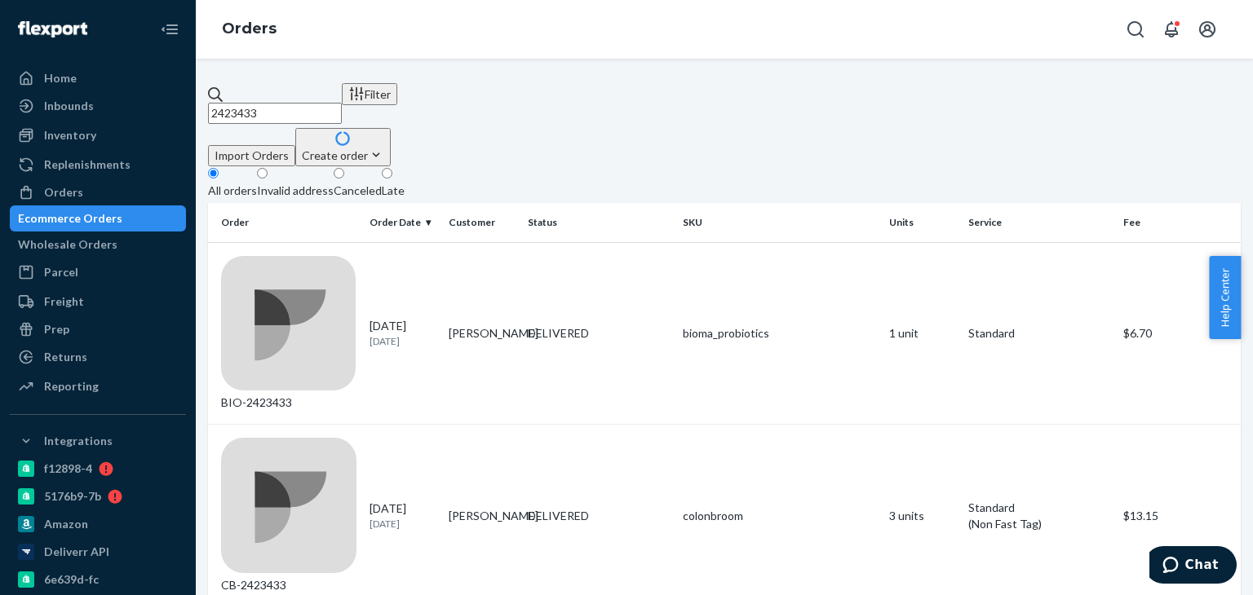
paste input "312784"
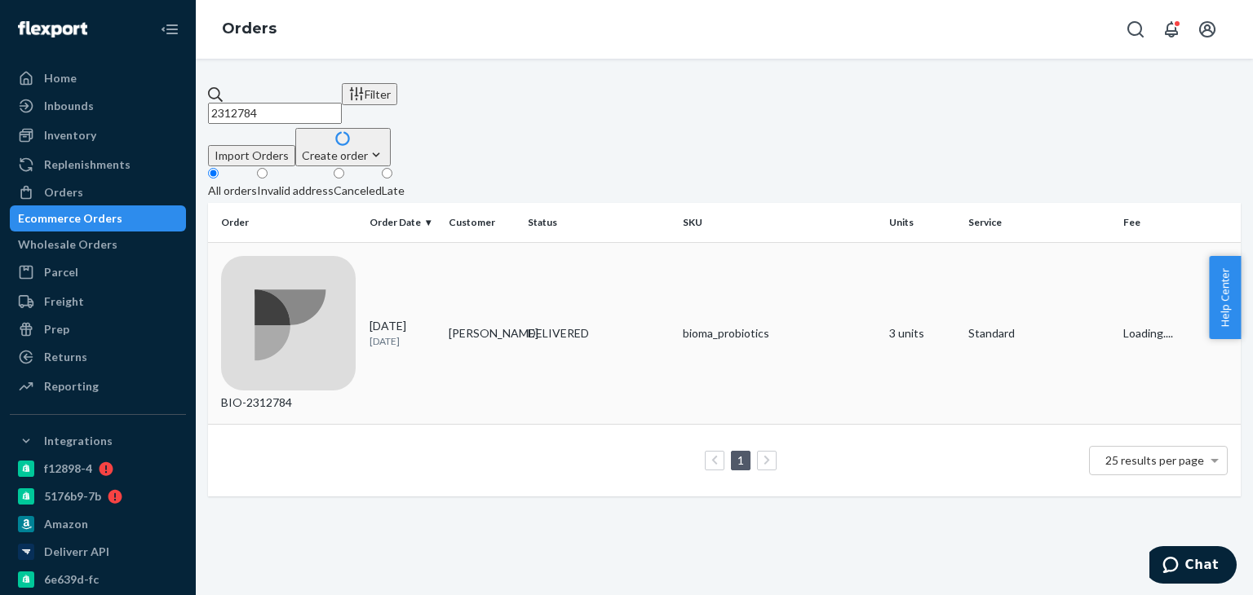
type input "2312784"
click at [616, 325] on div "DELIVERED" at bounding box center [599, 333] width 142 height 16
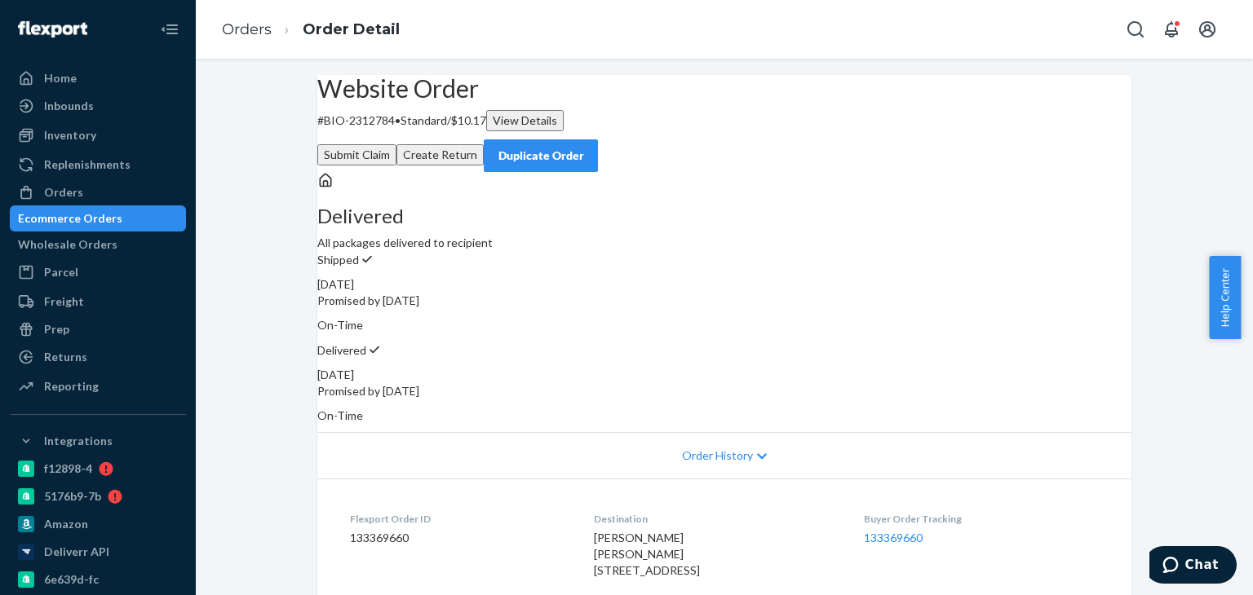
click at [910, 441] on div "Order History" at bounding box center [724, 455] width 814 height 46
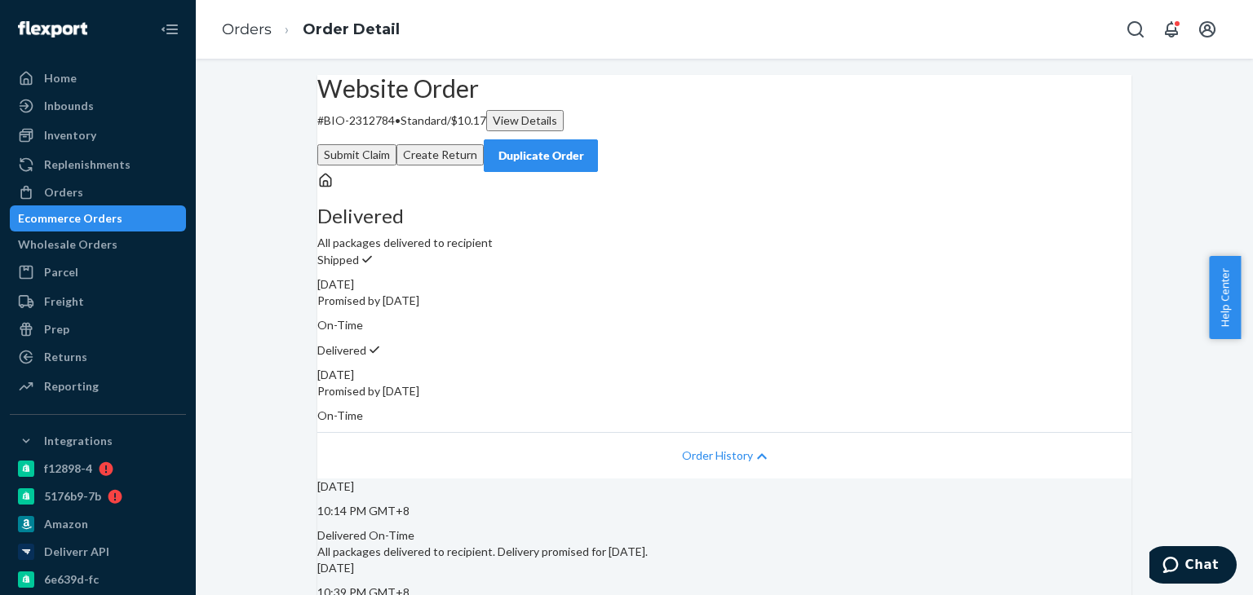
drag, startPoint x: 66, startPoint y: 186, endPoint x: 146, endPoint y: 178, distance: 80.3
click at [66, 186] on div "Orders" at bounding box center [63, 192] width 39 height 16
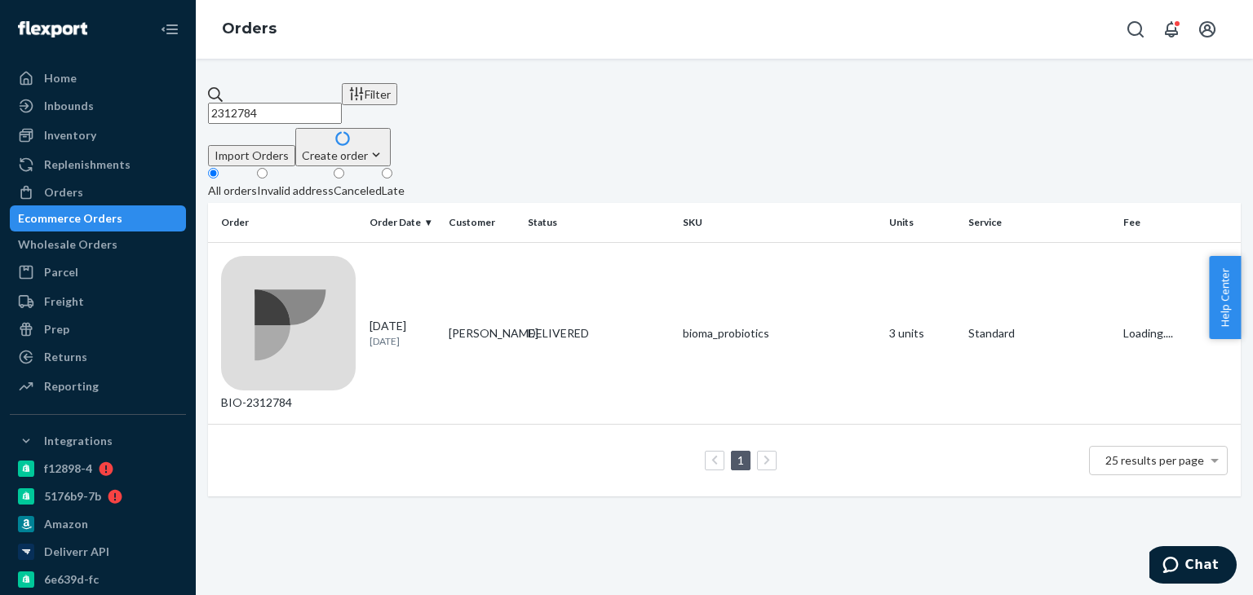
drag, startPoint x: 326, startPoint y: 98, endPoint x: 214, endPoint y: 113, distance: 113.5
click at [210, 115] on div "2312784 Filter Import Orders Create order Ecommerce order Removal order All ord…" at bounding box center [724, 289] width 1032 height 413
paste input "[PERSON_NAME]"
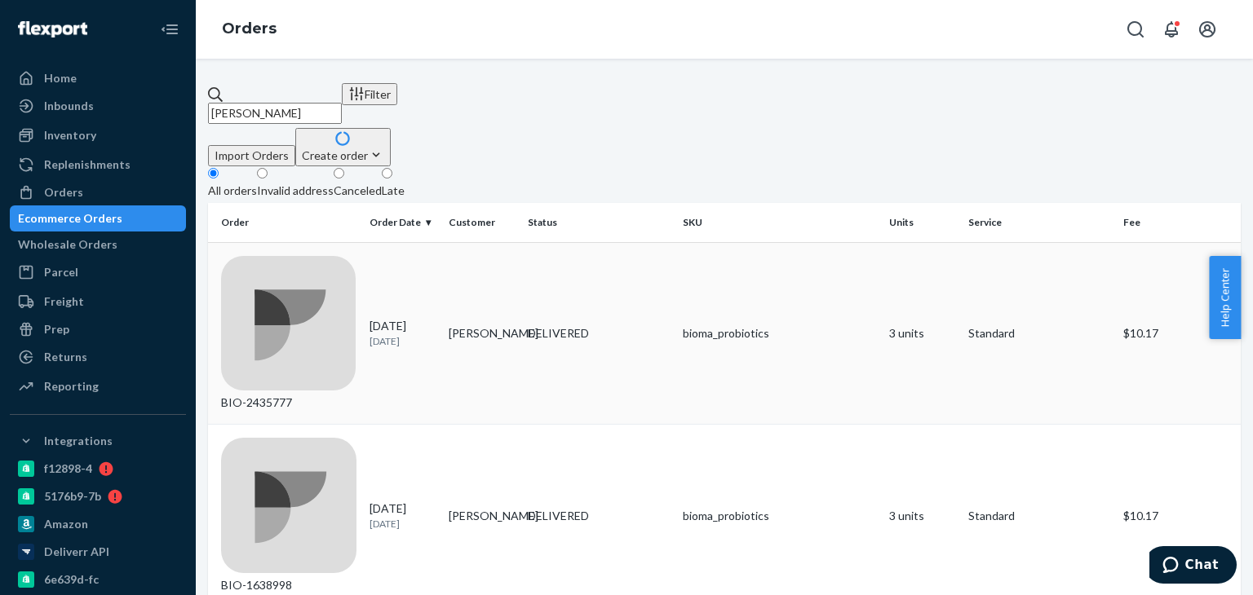
type input "[PERSON_NAME]"
click at [504, 257] on td "[PERSON_NAME]" at bounding box center [481, 333] width 79 height 183
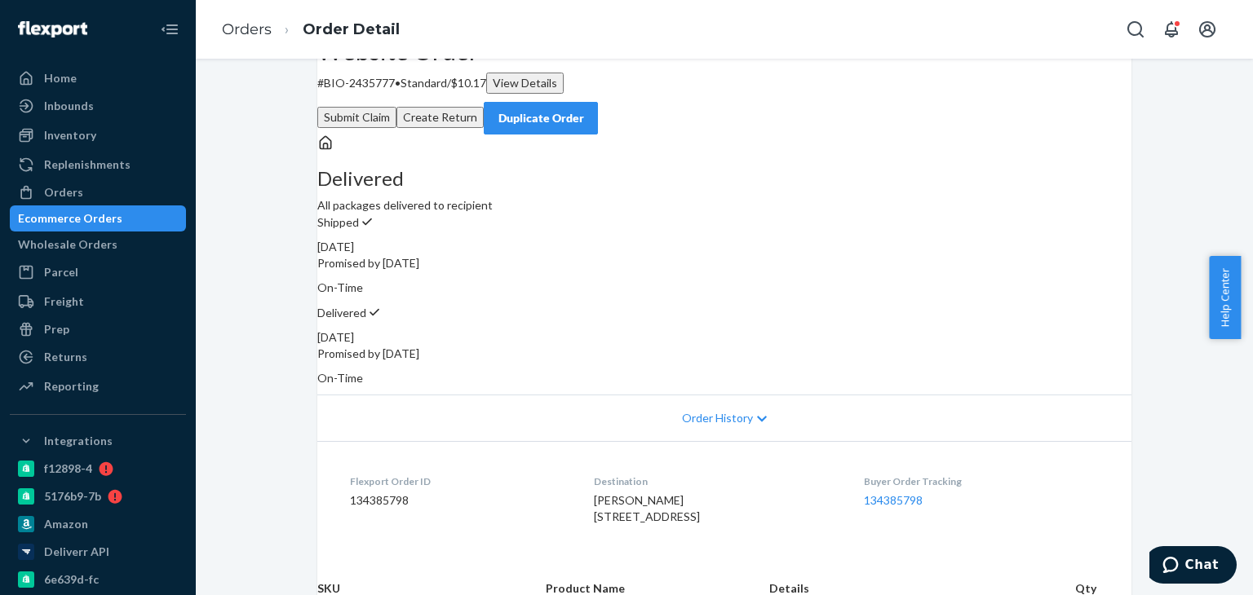
scroll to position [82, 0]
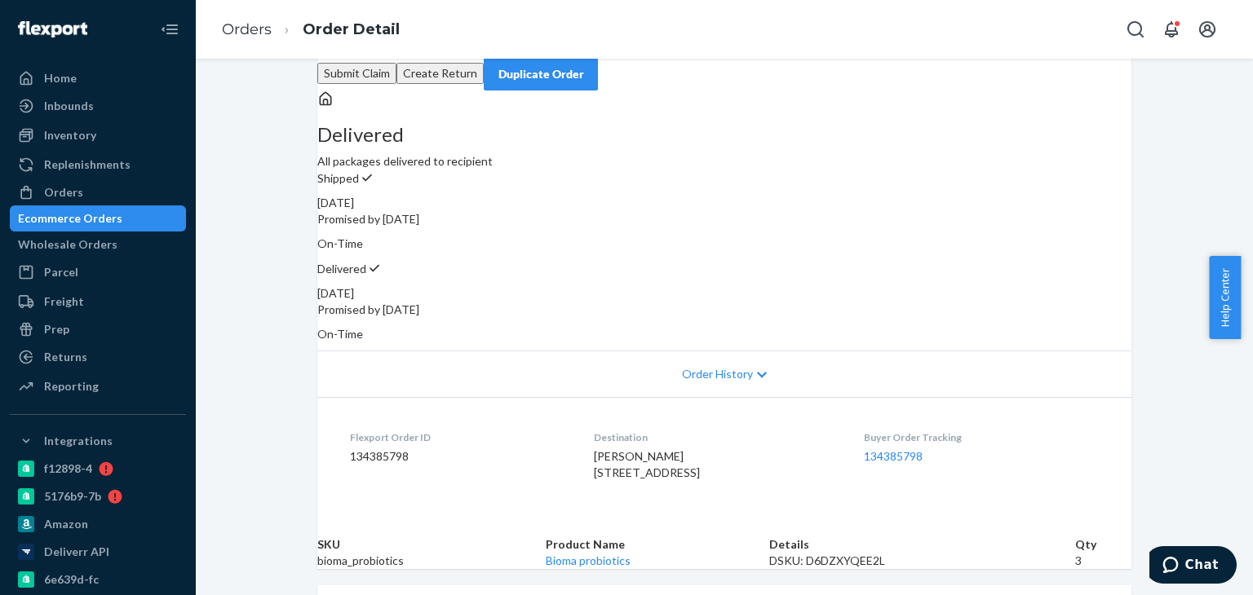
drag, startPoint x: 376, startPoint y: 74, endPoint x: 423, endPoint y: 76, distance: 47.3
click at [423, 50] on p "# BIO-2435777 • Standard / $10.17 View Details" at bounding box center [724, 39] width 814 height 21
copy p "2435777"
